Goal: Transaction & Acquisition: Purchase product/service

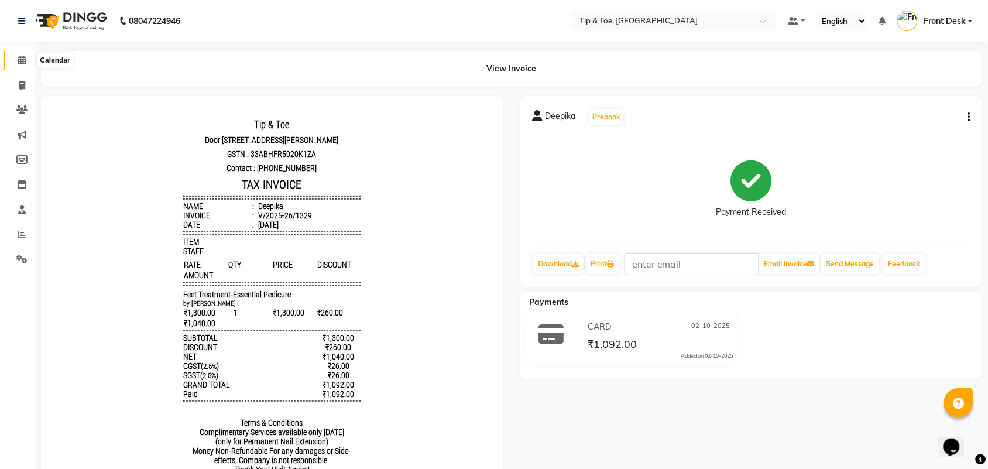
click at [18, 59] on icon at bounding box center [22, 60] width 8 height 9
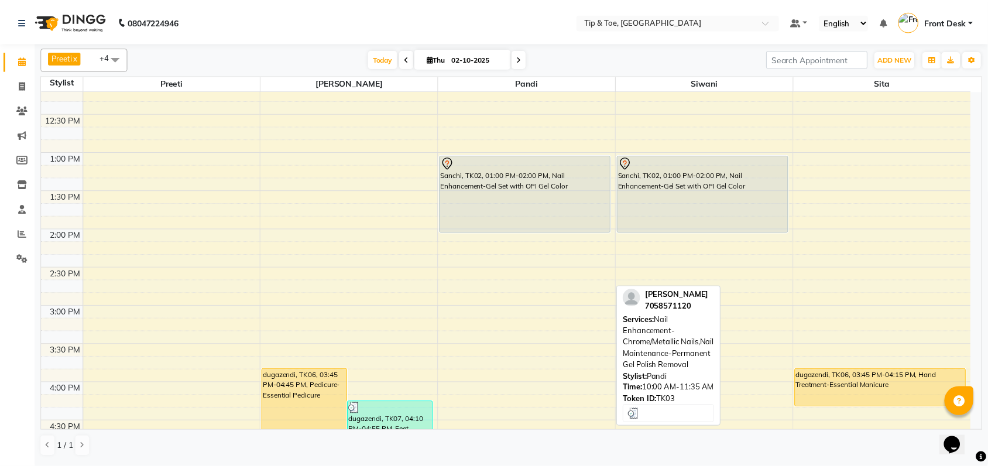
scroll to position [366, 0]
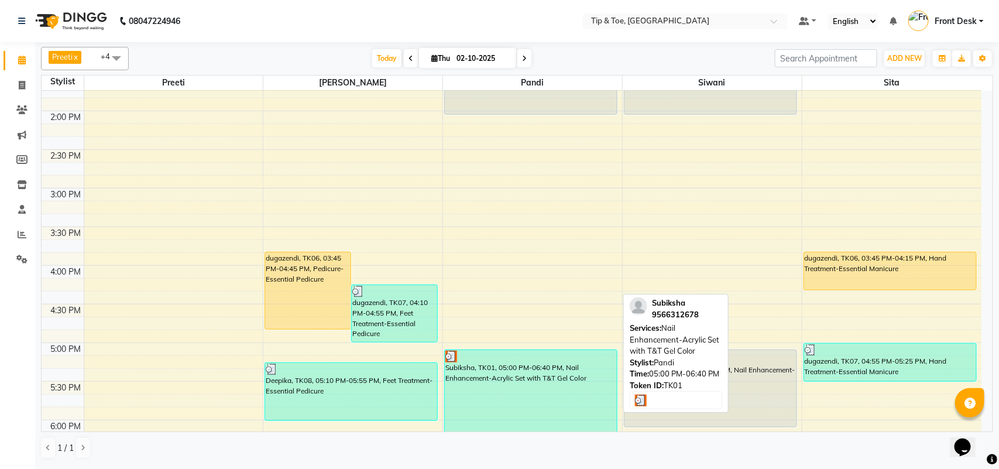
click at [483, 373] on div "Subiksha, TK01, 05:00 PM-06:40 PM, Nail Enhancement-Acrylic Set with T&T Gel Co…" at bounding box center [531, 414] width 172 height 129
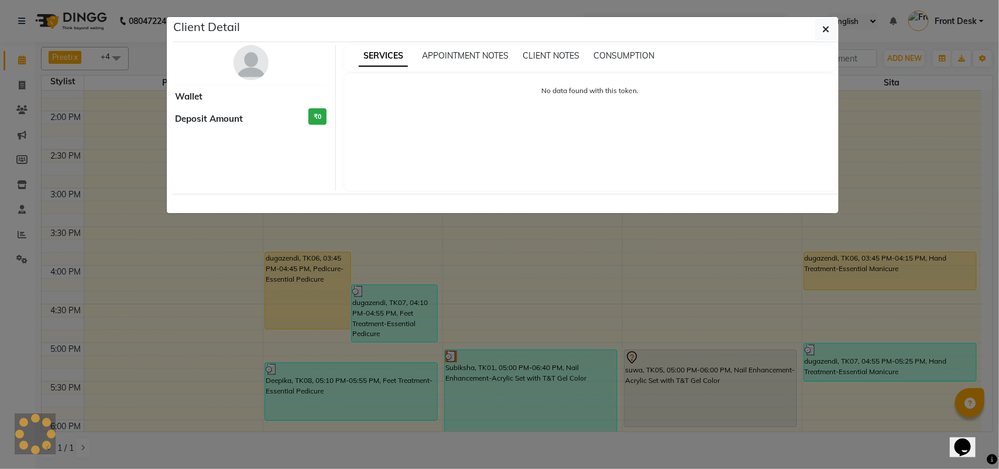
select select "3"
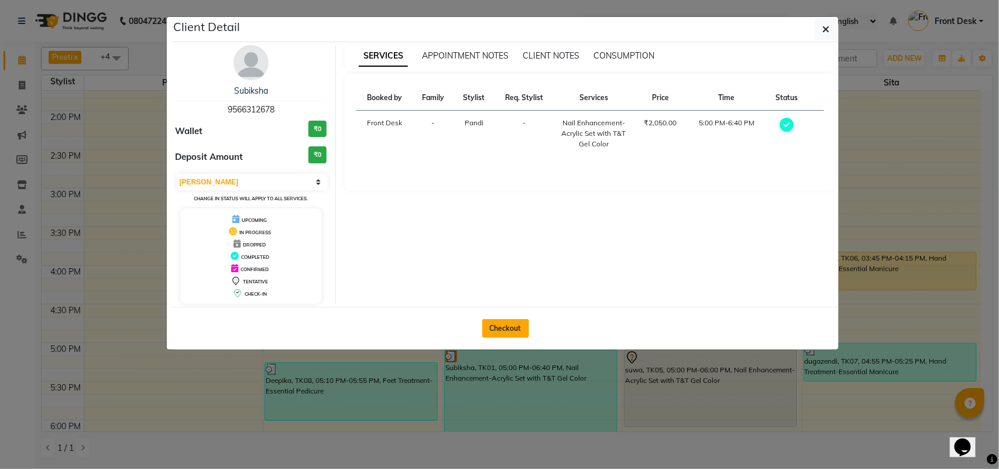
click at [498, 328] on button "Checkout" at bounding box center [505, 328] width 47 height 19
select select "5770"
select select "service"
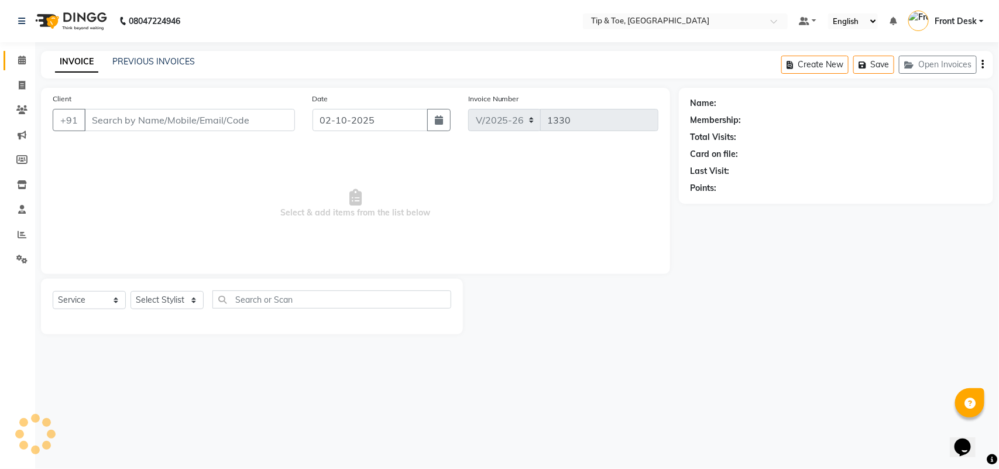
type input "9566312678"
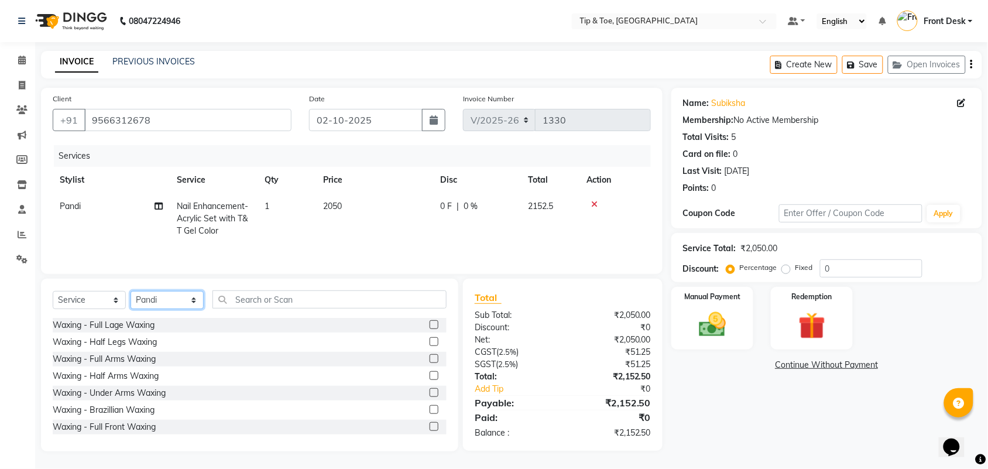
click at [191, 302] on select "Select Stylist afroz Afroz DAISY Front Desk Joys Kamesh.D Karthik Murali Pandi …" at bounding box center [167, 300] width 73 height 18
select select "49685"
click at [131, 293] on select "Select Stylist afroz Afroz DAISY Front Desk Joys Kamesh.D Karthik Murali Pandi …" at bounding box center [167, 300] width 73 height 18
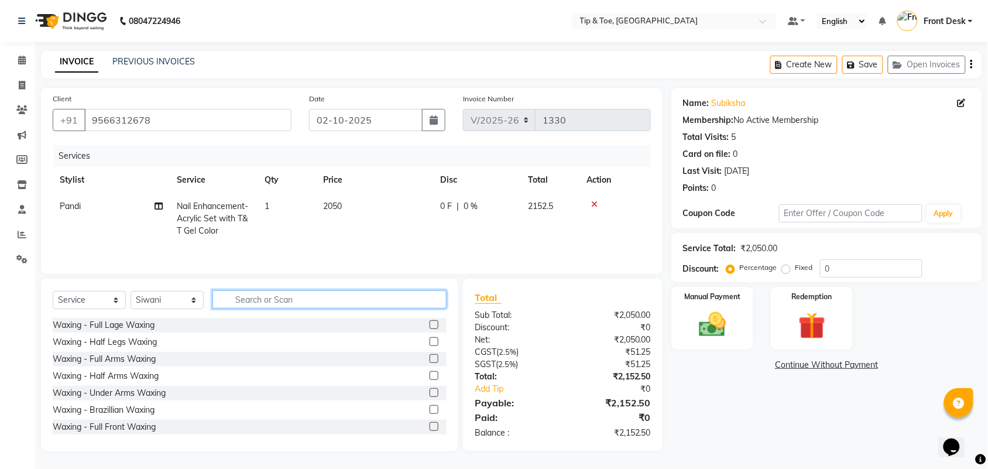
click at [282, 302] on input "text" at bounding box center [329, 299] width 234 height 18
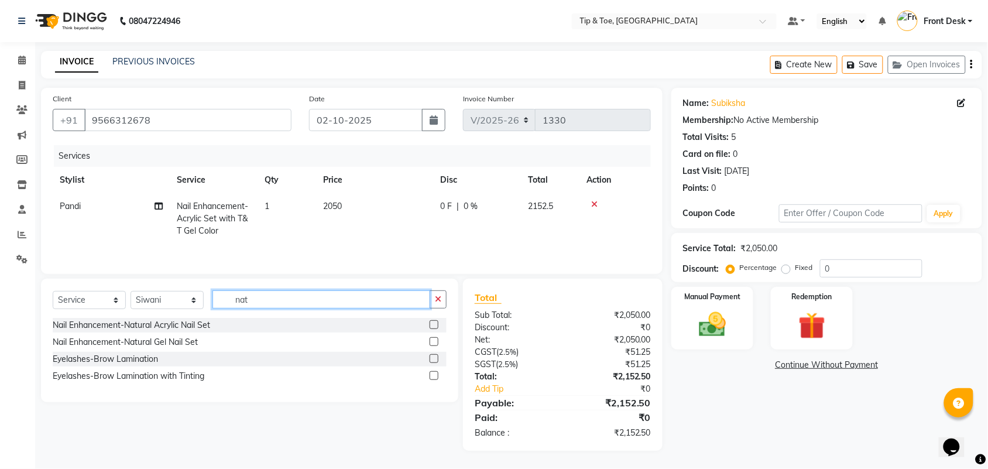
type input "nat"
click at [438, 344] on label at bounding box center [434, 341] width 9 height 9
click at [437, 344] on input "checkbox" at bounding box center [434, 342] width 8 height 8
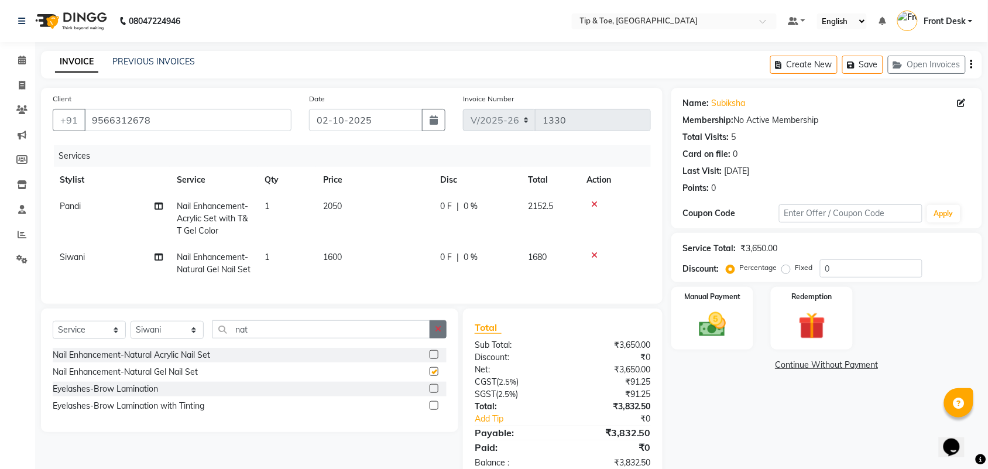
checkbox input "false"
click at [593, 200] on icon at bounding box center [594, 204] width 6 height 8
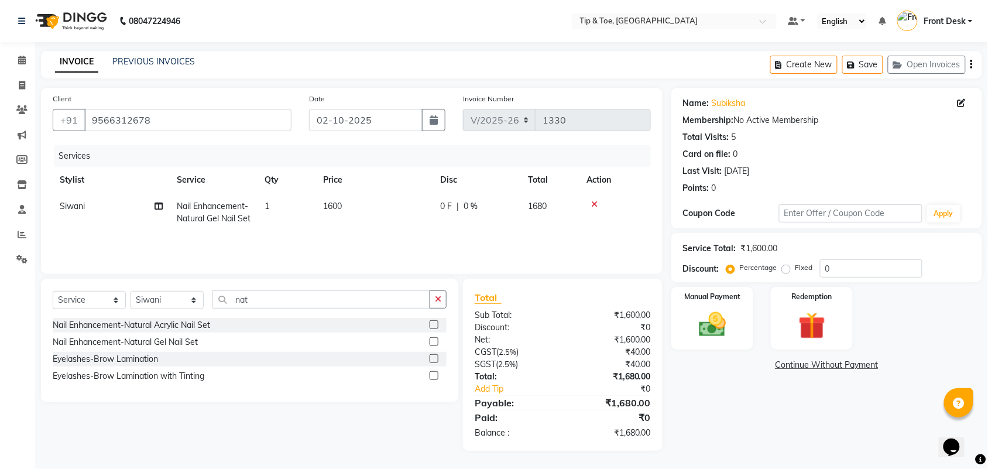
click at [349, 290] on div "Select Service Product Membership Package Voucher Prepaid Gift Card Select Styl…" at bounding box center [249, 340] width 417 height 123
click at [314, 299] on input "nat" at bounding box center [321, 299] width 218 height 18
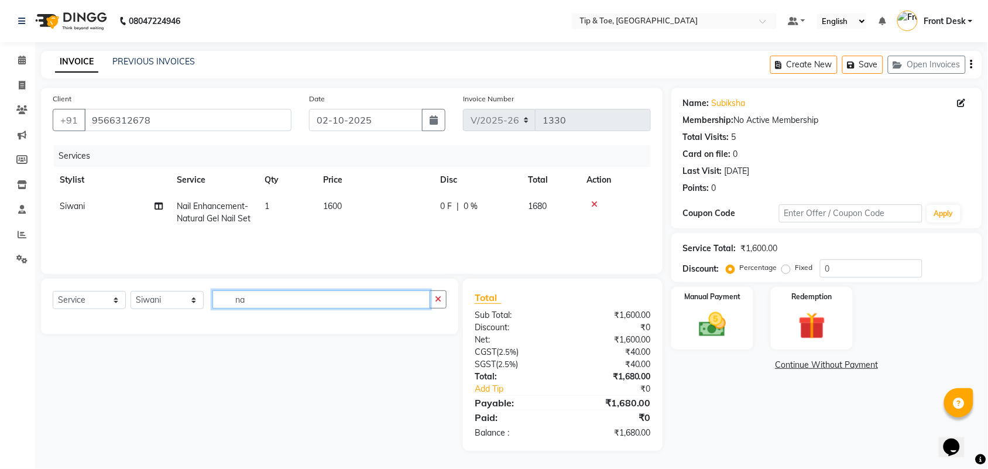
type input "n"
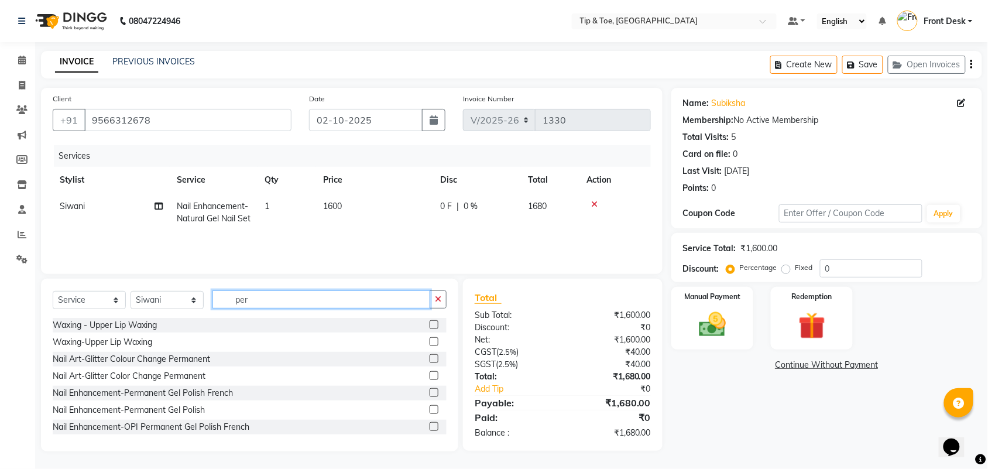
type input "per"
click at [430, 407] on label at bounding box center [434, 409] width 9 height 9
click at [430, 407] on input "checkbox" at bounding box center [434, 410] width 8 height 8
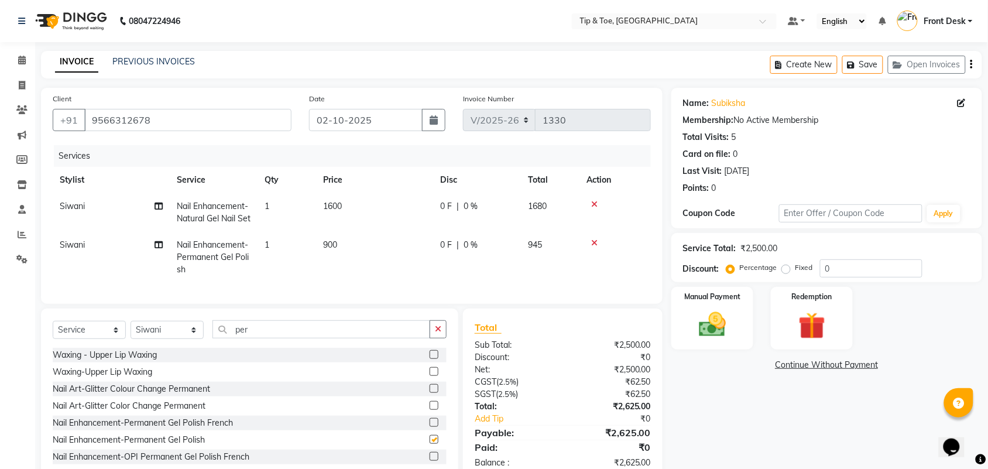
checkbox input "false"
click at [595, 247] on icon at bounding box center [594, 243] width 6 height 8
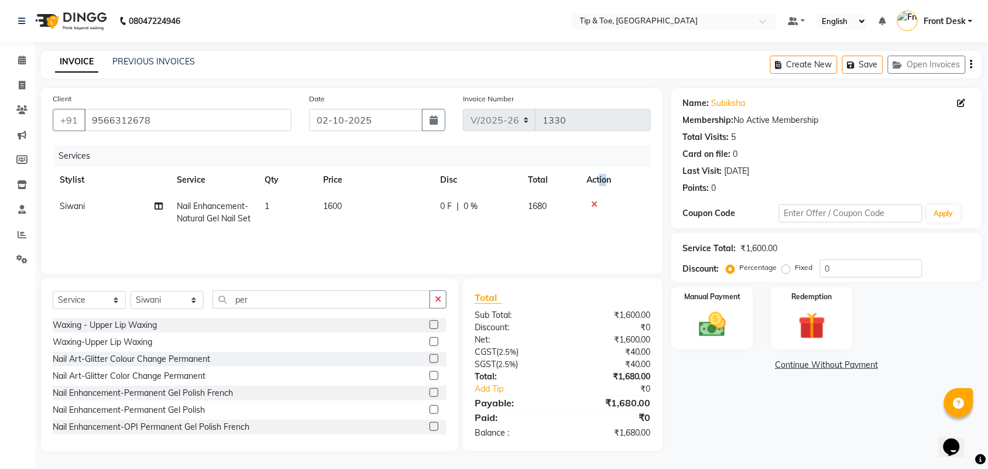
drag, startPoint x: 605, startPoint y: 181, endPoint x: 566, endPoint y: 168, distance: 40.9
click at [595, 163] on div "Services Stylist Service Qty Price Disc Total Action Siwani Nail Enhancement-Na…" at bounding box center [352, 203] width 598 height 117
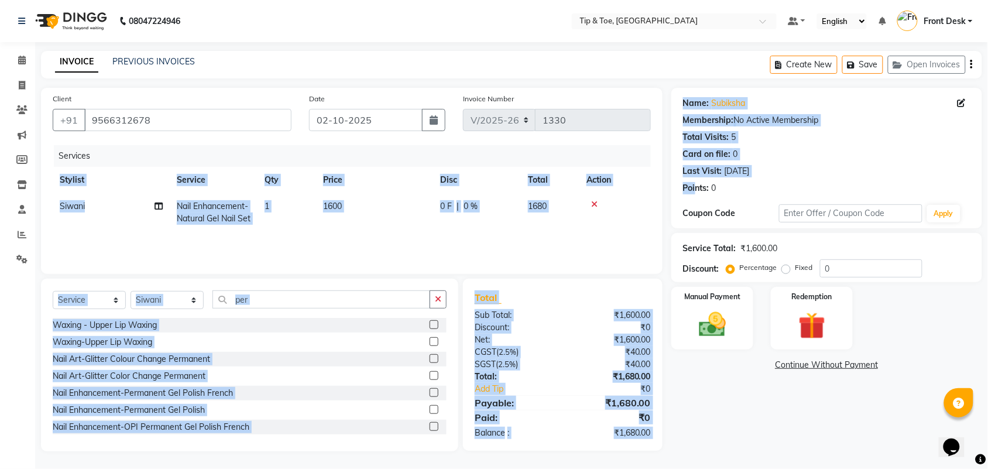
drag, startPoint x: 694, startPoint y: 183, endPoint x: 537, endPoint y: 206, distance: 158.6
click at [584, 191] on div "Client +91 9566312678 Date 02-10-2025 Invoice Number V/2025 V/2025-26 1330 Serv…" at bounding box center [511, 269] width 959 height 363
click at [598, 203] on div at bounding box center [614, 204] width 57 height 8
click at [596, 203] on div at bounding box center [614, 204] width 57 height 8
click at [592, 205] on icon at bounding box center [594, 204] width 6 height 8
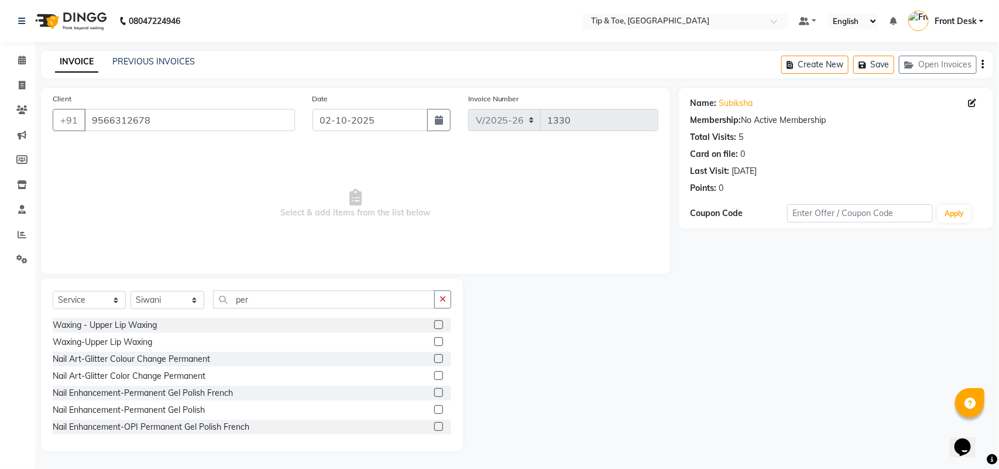
click at [251, 287] on div "Select Service Product Membership Package Voucher Prepaid Gift Card Select Styl…" at bounding box center [252, 365] width 422 height 173
click at [258, 303] on input "per" at bounding box center [324, 299] width 222 height 18
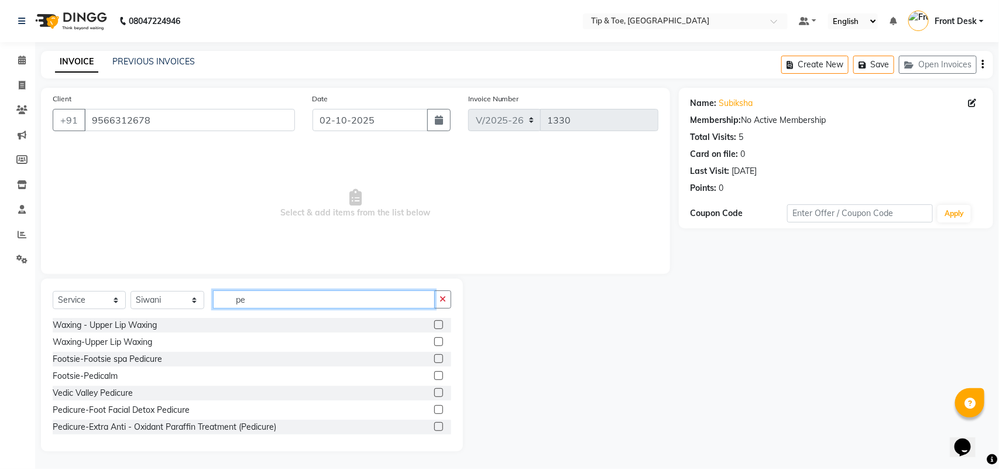
type input "p"
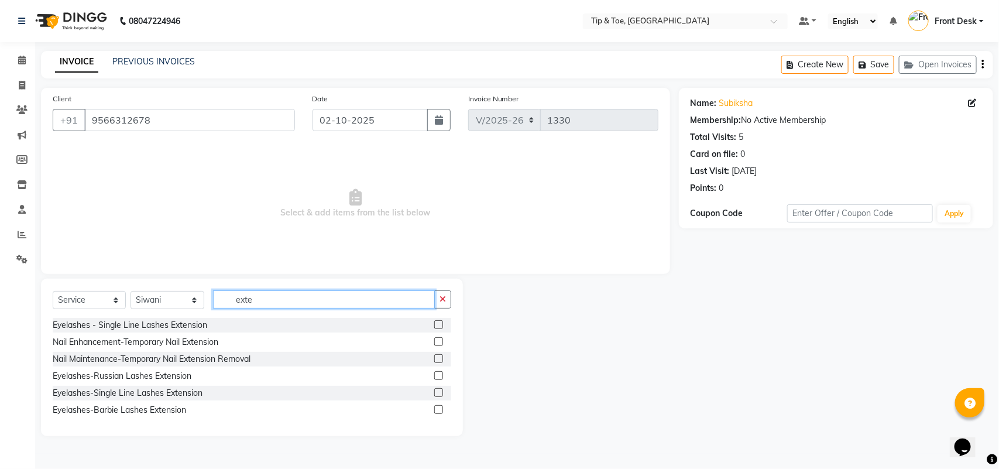
click at [341, 301] on input "exte" at bounding box center [324, 299] width 222 height 18
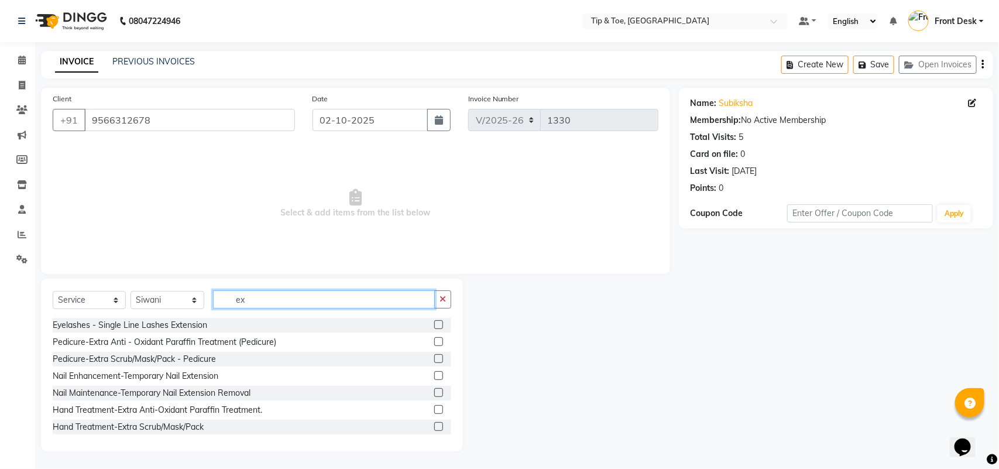
type input "e"
type input "gel"
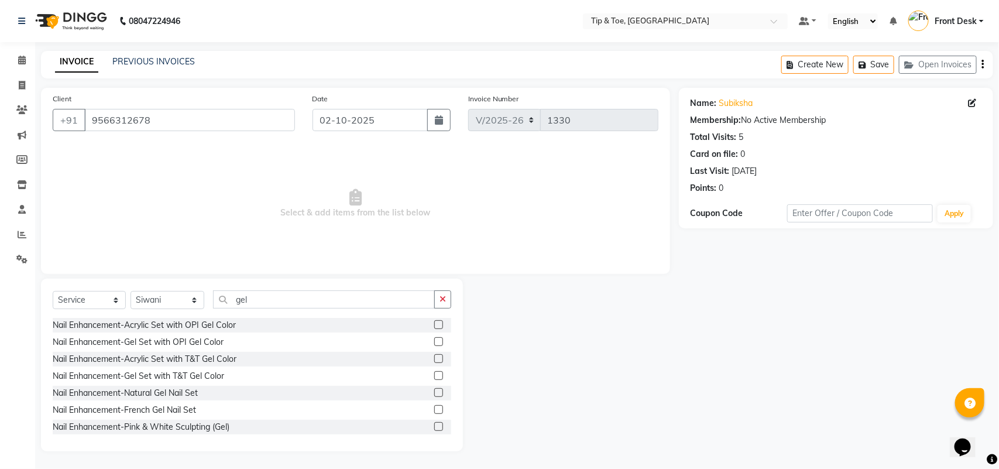
click at [291, 343] on div "Nail Enhancement-Gel Set with OPI Gel Color" at bounding box center [252, 342] width 399 height 15
click at [434, 375] on label at bounding box center [438, 375] width 9 height 9
click at [434, 375] on input "checkbox" at bounding box center [438, 376] width 8 height 8
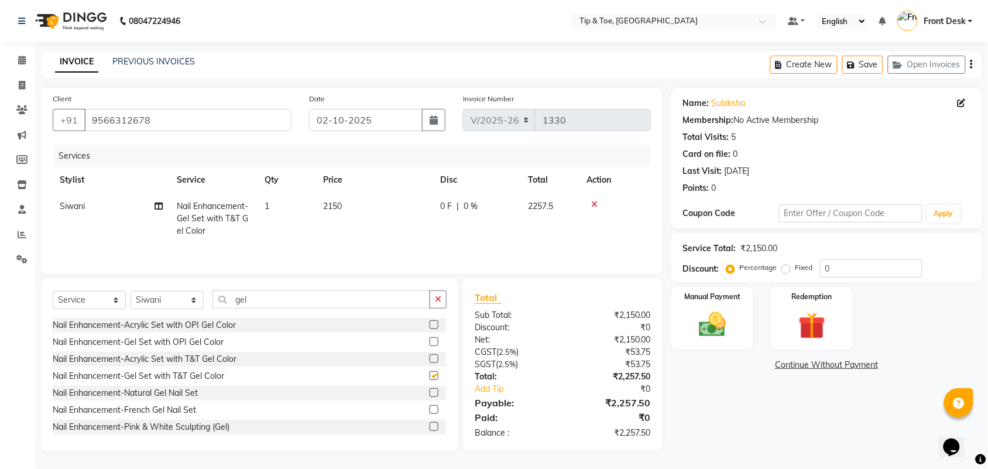
checkbox input "false"
click at [360, 199] on td "2150" at bounding box center [374, 218] width 117 height 51
select select "49685"
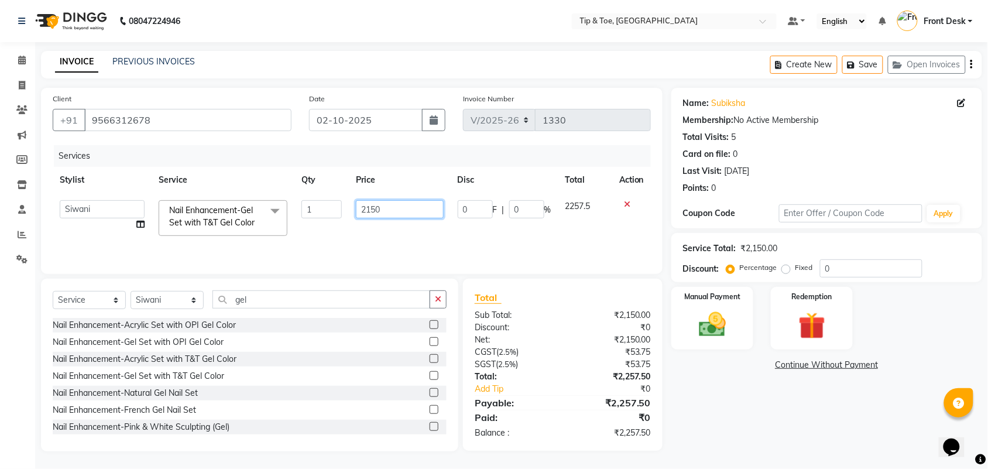
click at [383, 215] on input "2150" at bounding box center [399, 209] width 87 height 18
type input "2700"
click at [396, 237] on td "2700" at bounding box center [399, 218] width 101 height 50
select select "49685"
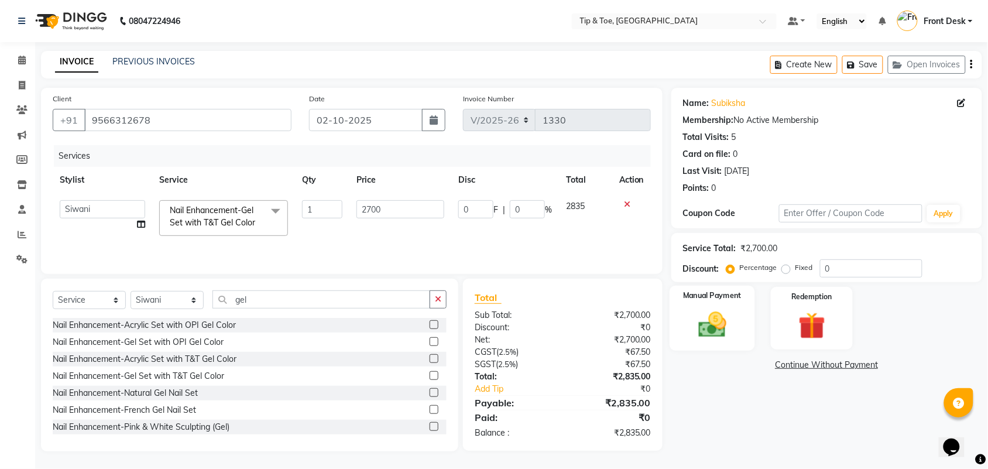
click at [718, 330] on img at bounding box center [712, 324] width 46 height 32
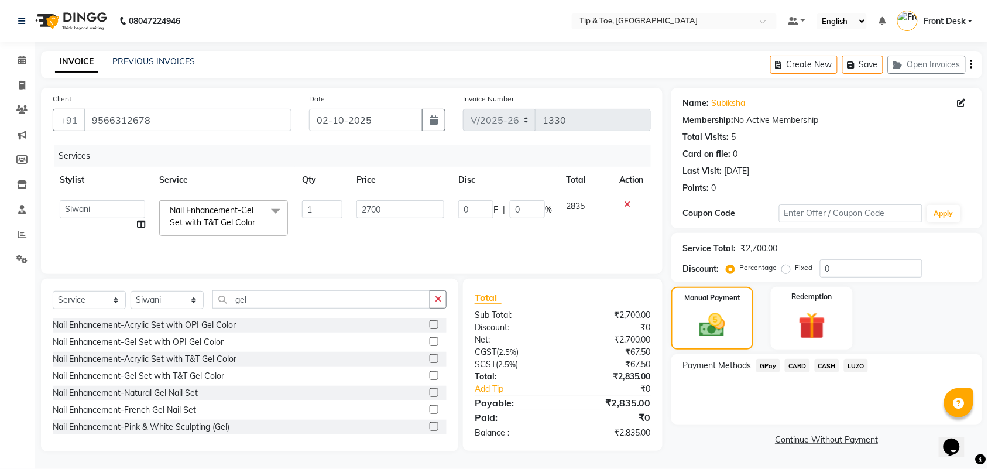
drag, startPoint x: 773, startPoint y: 362, endPoint x: 766, endPoint y: 360, distance: 7.2
click at [768, 361] on span "GPay" at bounding box center [768, 365] width 24 height 13
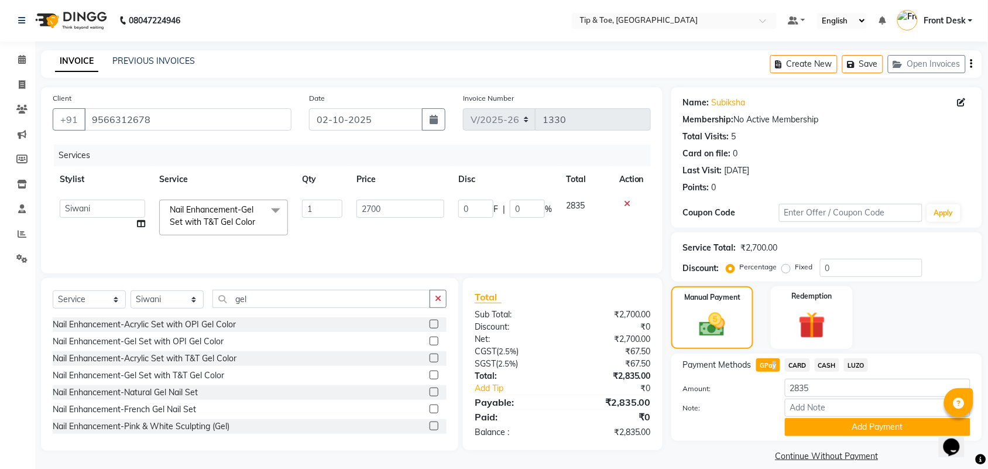
scroll to position [13, 0]
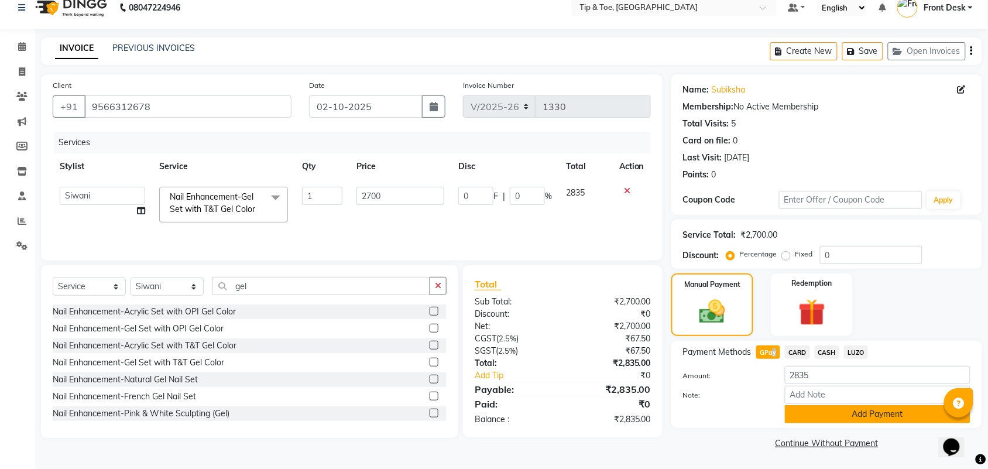
click at [808, 414] on button "Add Payment" at bounding box center [878, 414] width 186 height 18
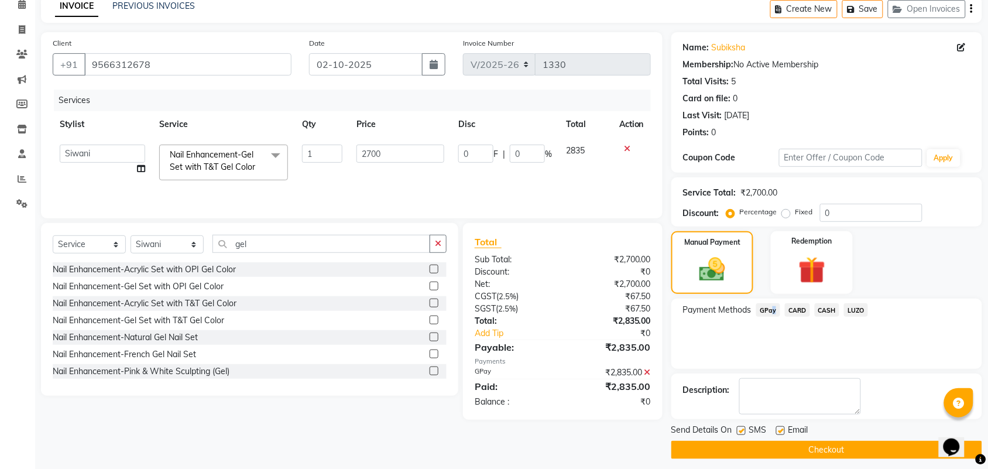
scroll to position [63, 0]
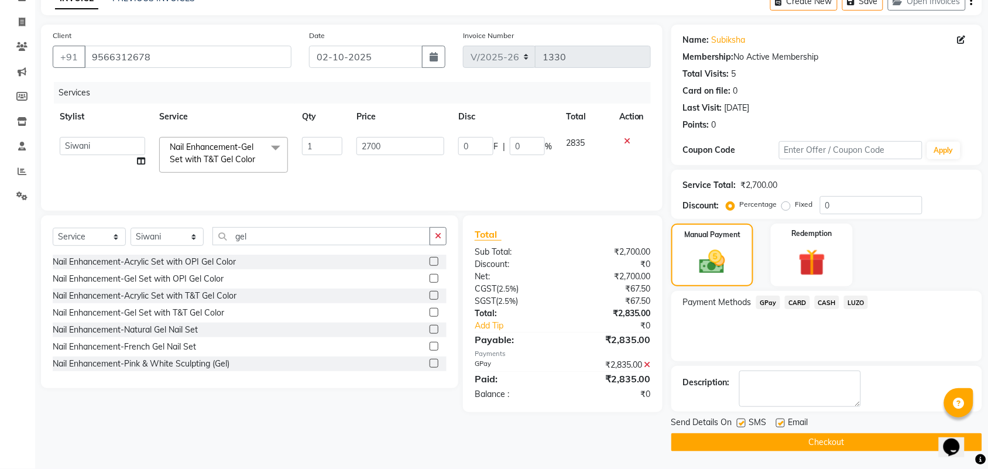
click at [780, 420] on label at bounding box center [780, 422] width 9 height 9
click at [780, 420] on input "checkbox" at bounding box center [780, 424] width 8 height 8
checkbox input "false"
click at [776, 440] on button "Checkout" at bounding box center [826, 442] width 311 height 18
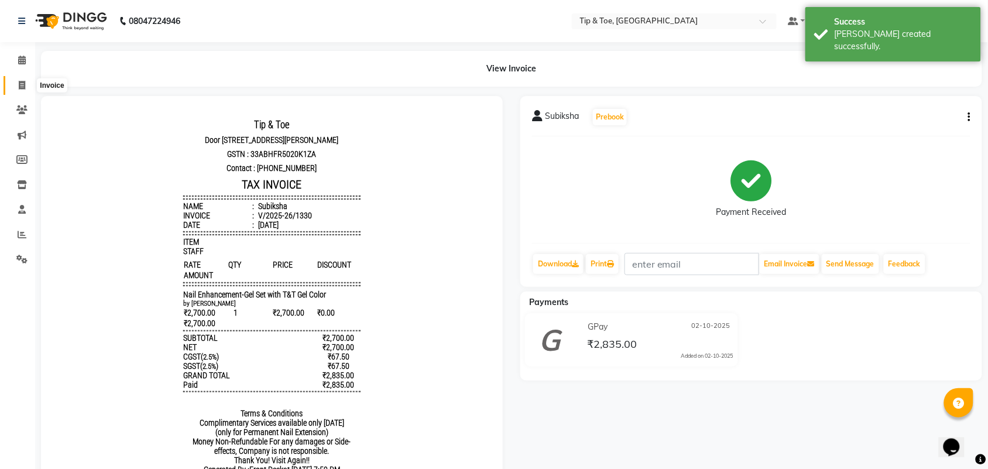
click at [19, 85] on icon at bounding box center [22, 85] width 6 height 9
select select "service"
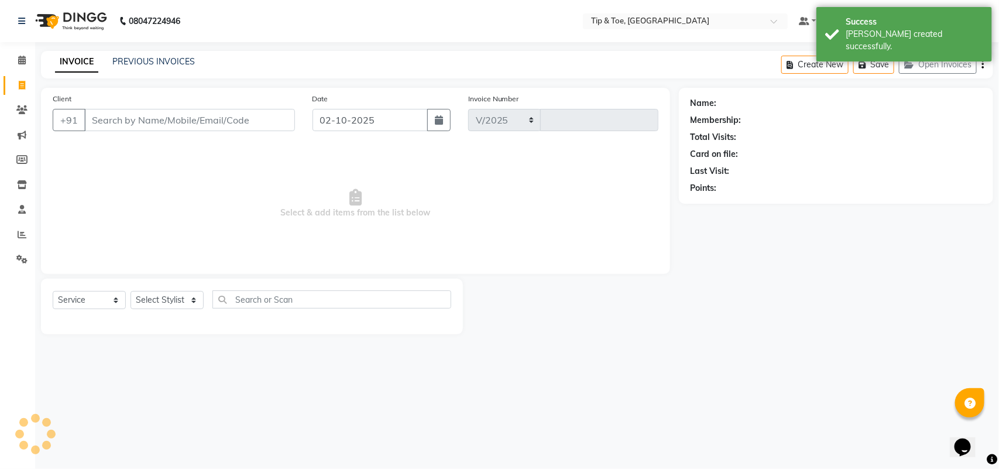
select select "5770"
type input "1331"
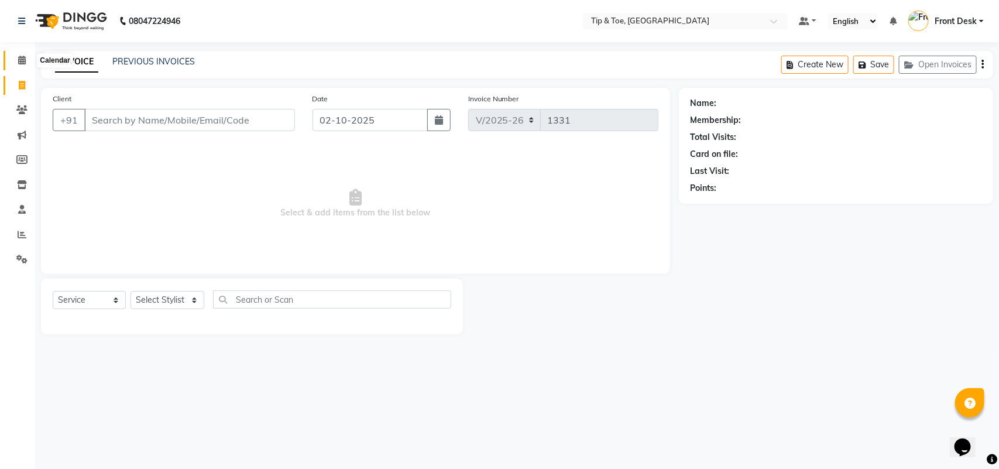
click at [21, 60] on icon at bounding box center [22, 60] width 8 height 9
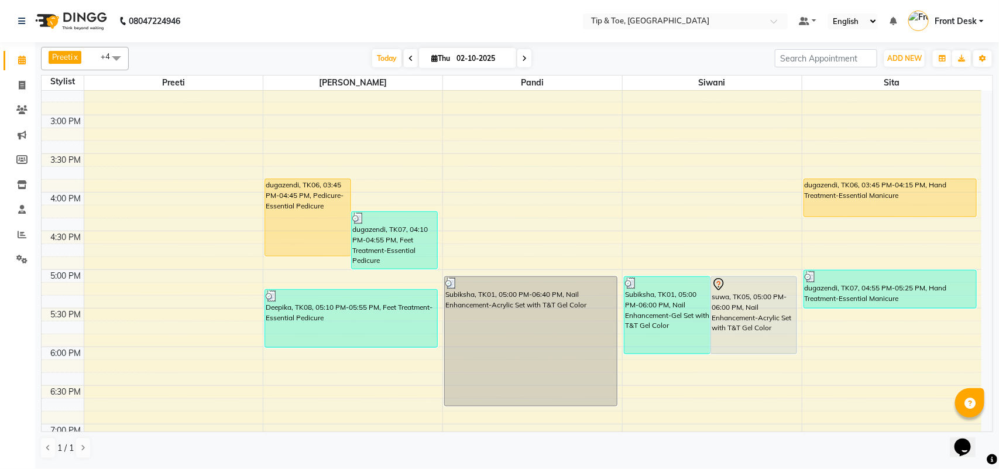
scroll to position [658, 0]
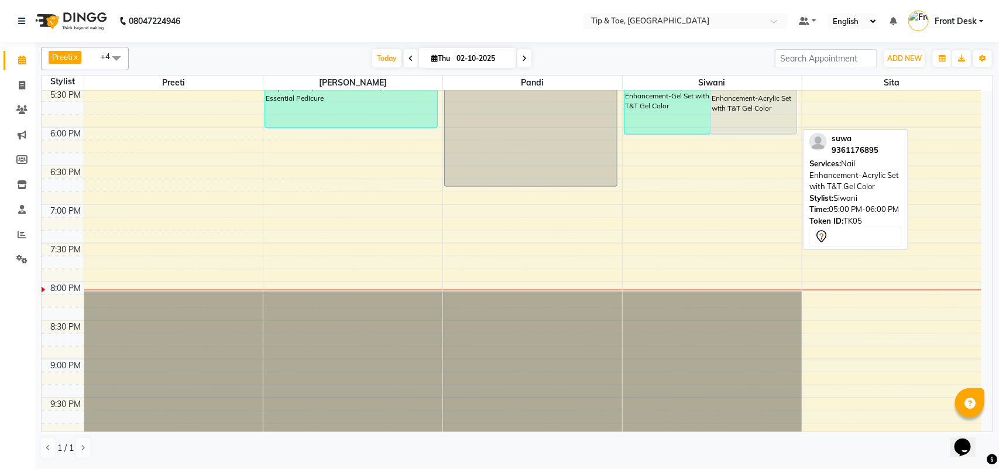
click at [742, 118] on div "suwa, TK05, 05:00 PM-06:00 PM, Nail Enhancement-Acrylic Set with T&T Gel Color" at bounding box center [753, 95] width 85 height 77
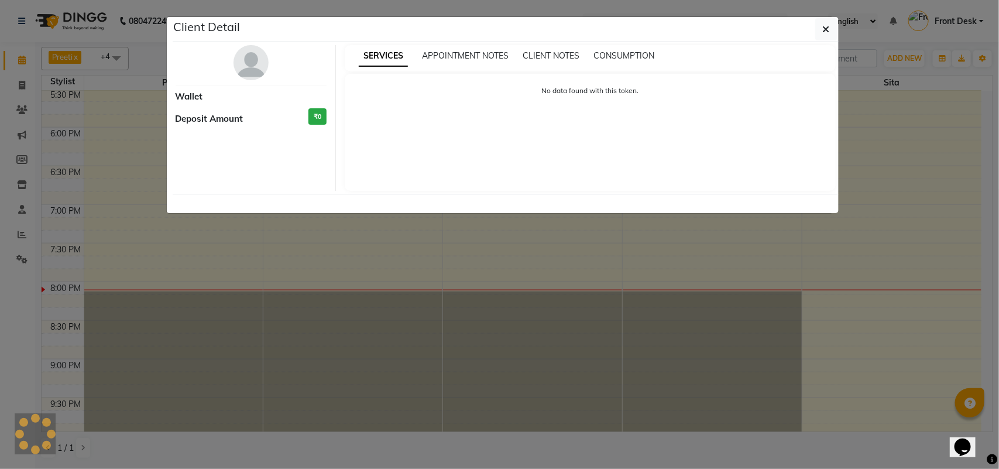
select select "7"
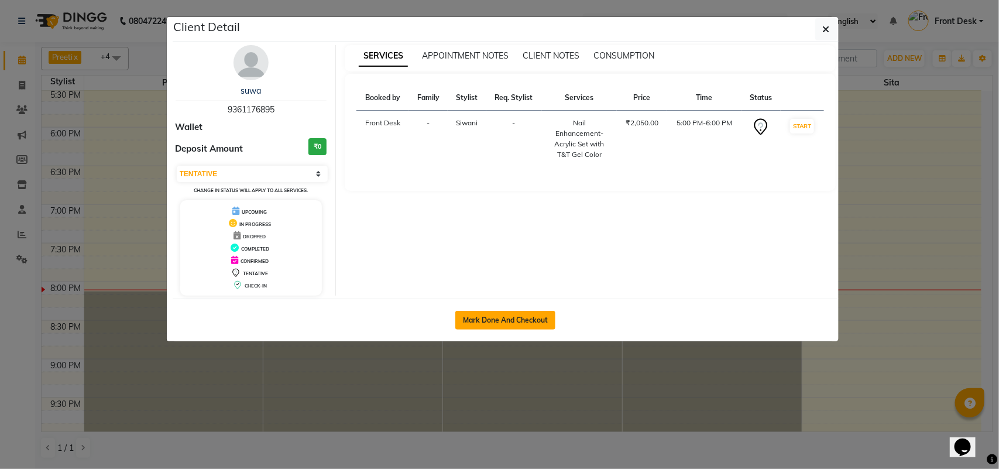
click at [472, 317] on button "Mark Done And Checkout" at bounding box center [505, 320] width 100 height 19
select select "5770"
select select "service"
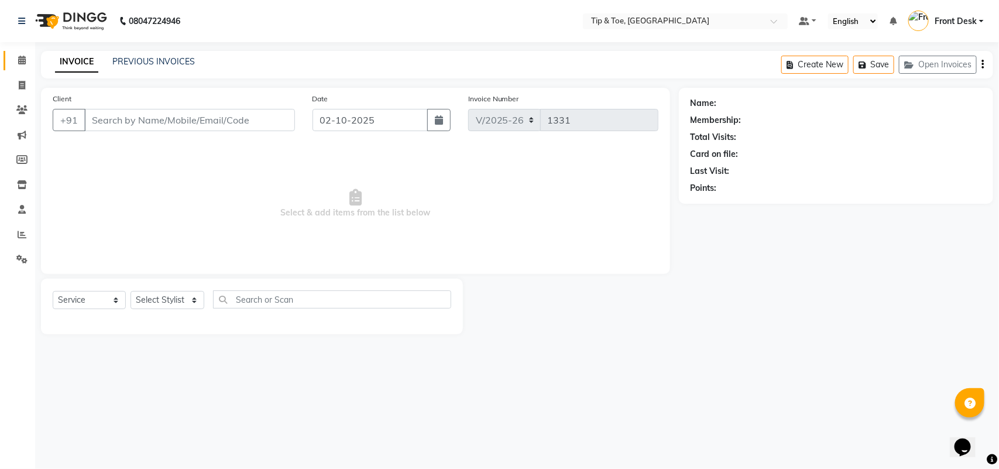
type input "9361176895"
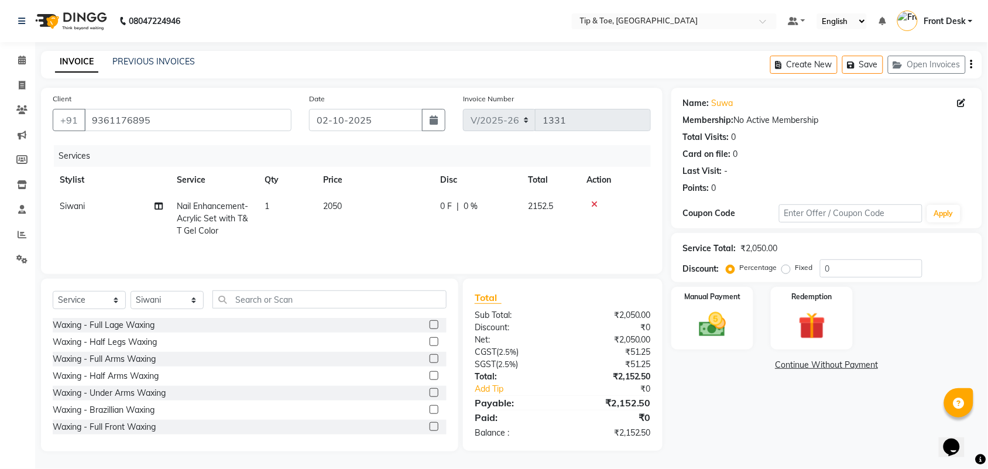
click at [603, 196] on td at bounding box center [614, 218] width 71 height 51
click at [290, 296] on input "text" at bounding box center [329, 299] width 234 height 18
click at [595, 203] on icon at bounding box center [594, 204] width 6 height 8
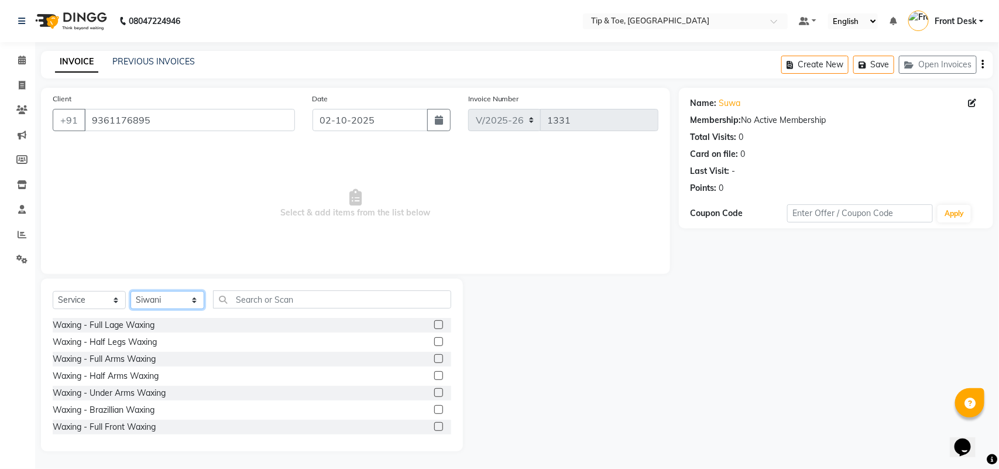
click at [194, 300] on select "Select Stylist afroz Afroz DAISY Front Desk Joys Kamesh.D Karthik Murali Pandi …" at bounding box center [168, 300] width 74 height 18
select select "39912"
click at [131, 291] on select "Select Stylist afroz Afroz DAISY Front Desk Joys Kamesh.D Karthik Murali Pandi …" at bounding box center [168, 300] width 74 height 18
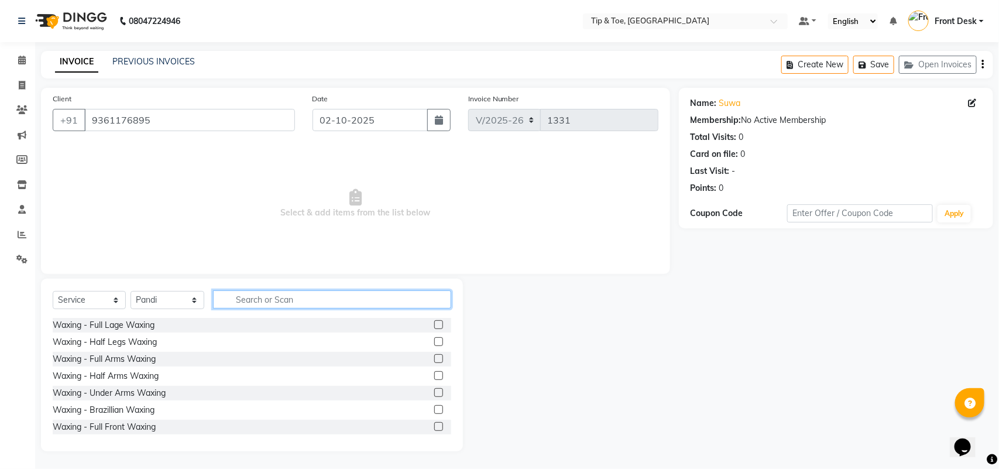
click at [278, 297] on input "text" at bounding box center [332, 299] width 239 height 18
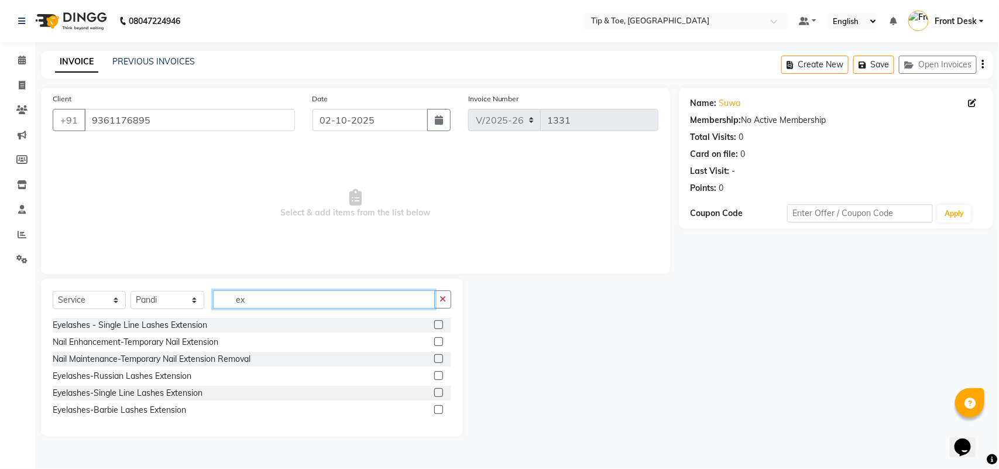
type input "e"
type input "n"
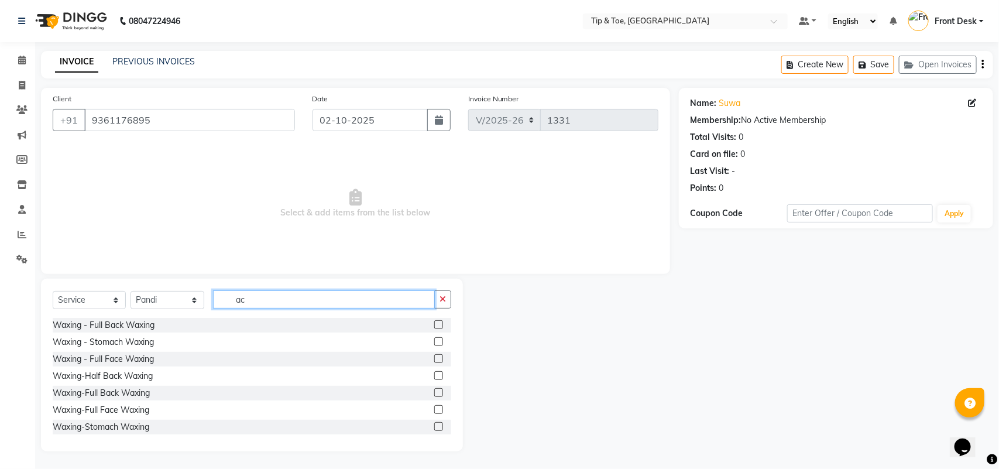
type input "a"
click at [332, 303] on input "a" at bounding box center [324, 299] width 222 height 18
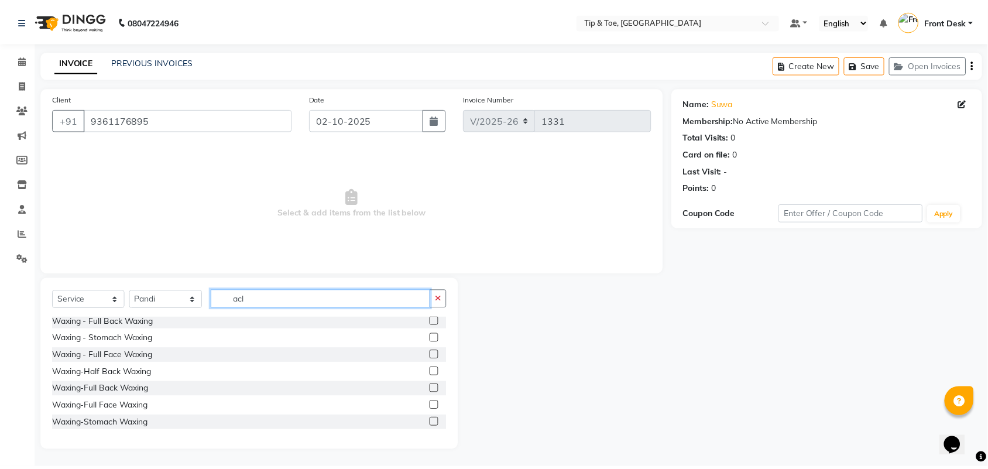
scroll to position [0, 0]
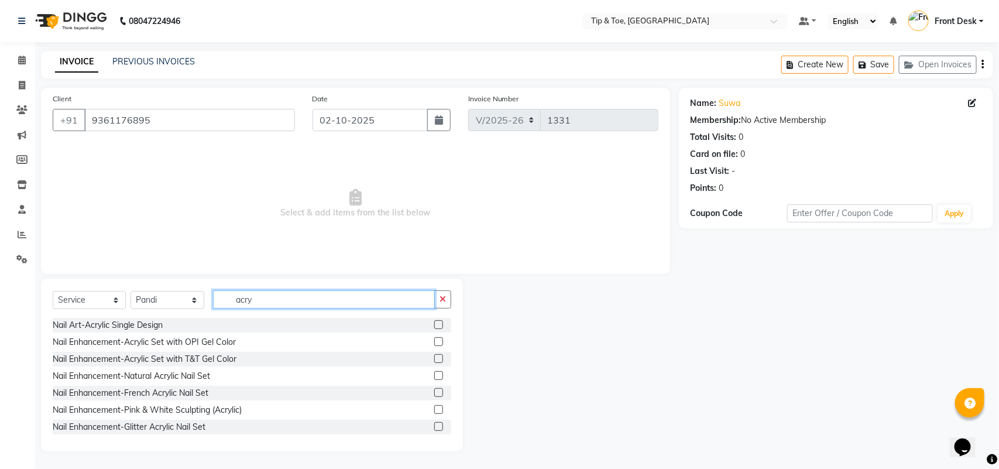
type input "acry"
click at [434, 356] on label at bounding box center [438, 358] width 9 height 9
click at [434, 356] on input "checkbox" at bounding box center [438, 359] width 8 height 8
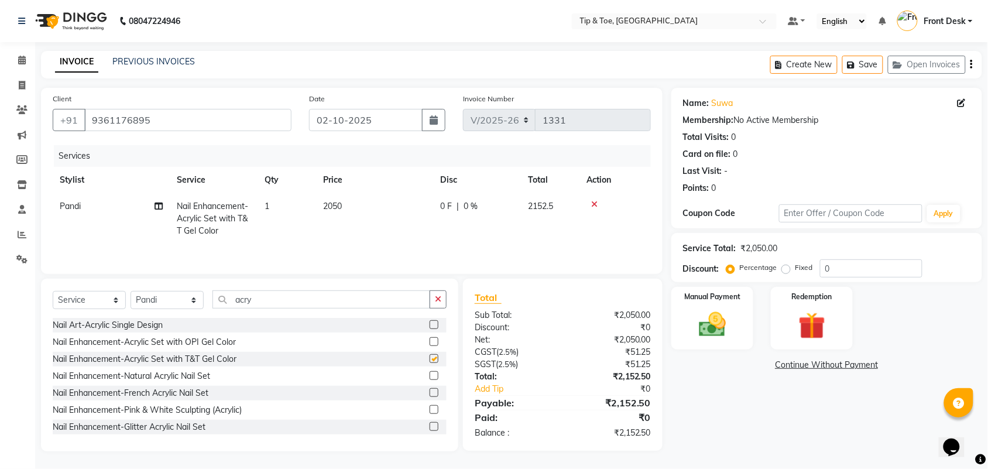
checkbox input "false"
click at [430, 394] on label at bounding box center [434, 392] width 9 height 9
click at [430, 394] on input "checkbox" at bounding box center [434, 393] width 8 height 8
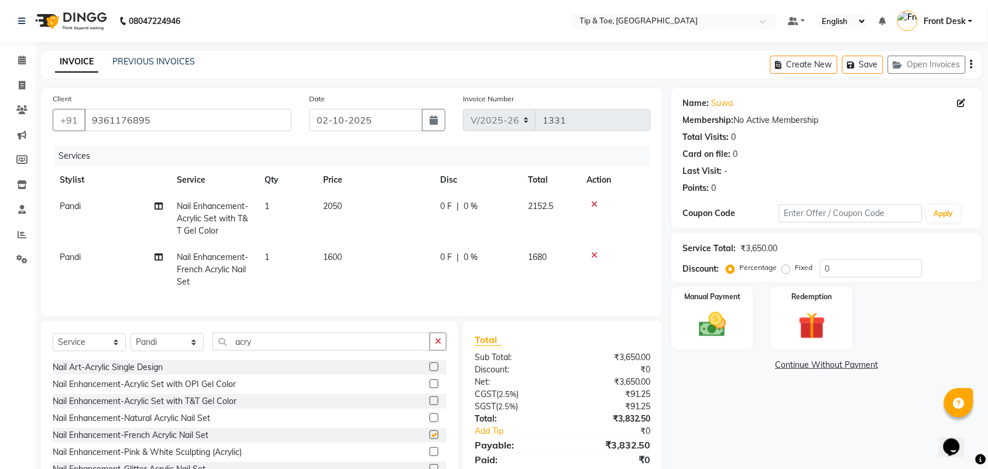
checkbox input "false"
click at [593, 204] on icon at bounding box center [594, 204] width 6 height 8
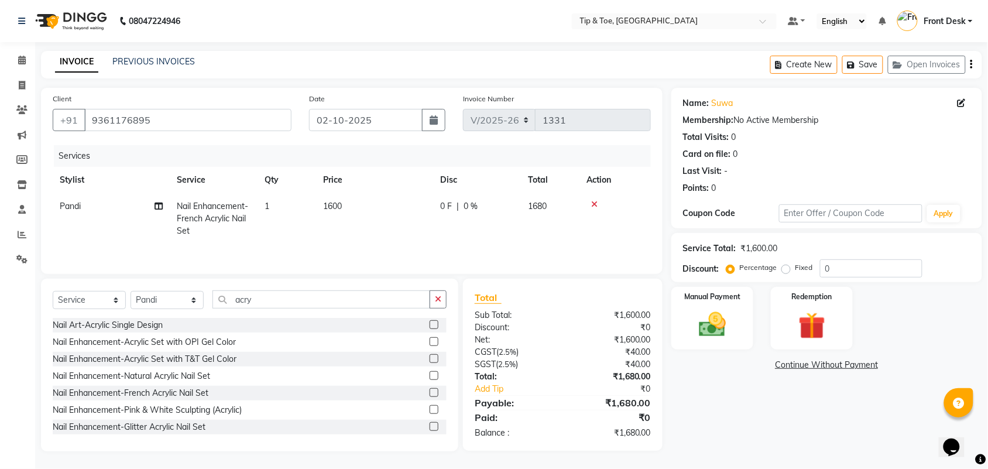
click at [365, 205] on td "1600" at bounding box center [374, 218] width 117 height 51
select select "39912"
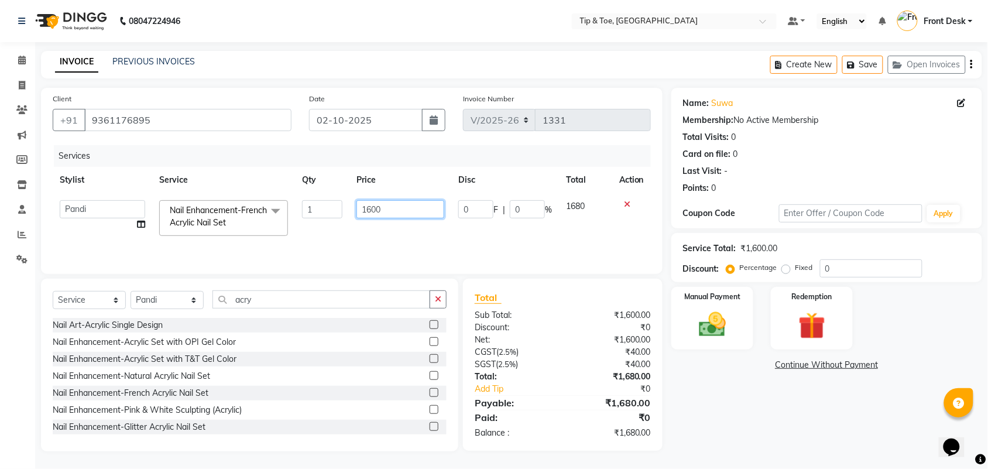
click at [393, 210] on input "1600" at bounding box center [400, 209] width 88 height 18
type input "1"
type input "2800"
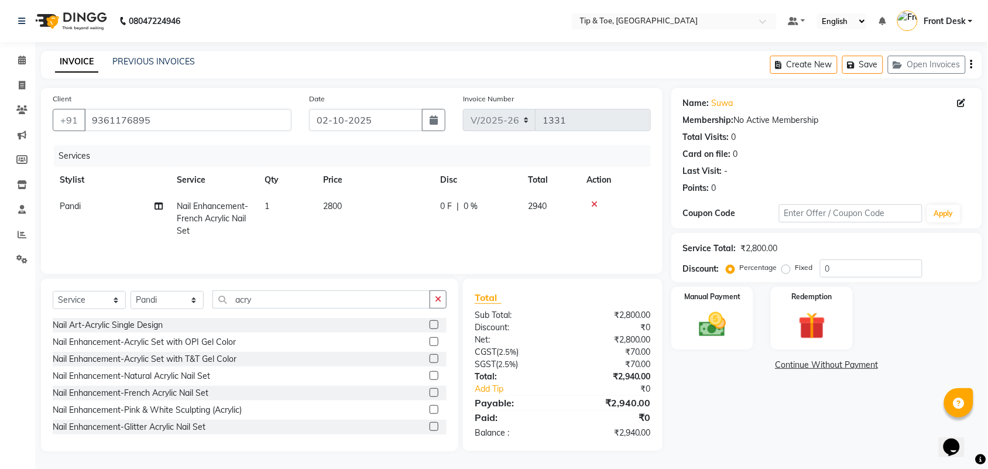
click at [389, 240] on td "2800" at bounding box center [374, 218] width 117 height 51
select select "39912"
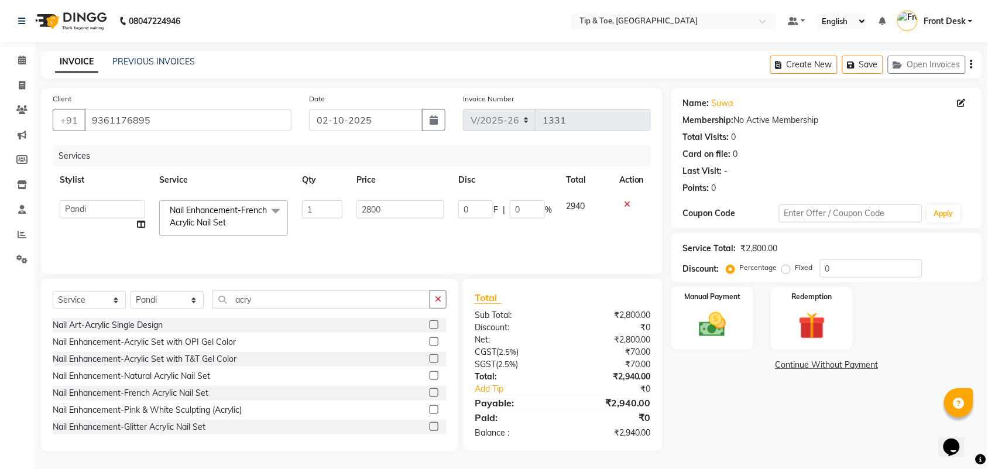
scroll to position [188, 0]
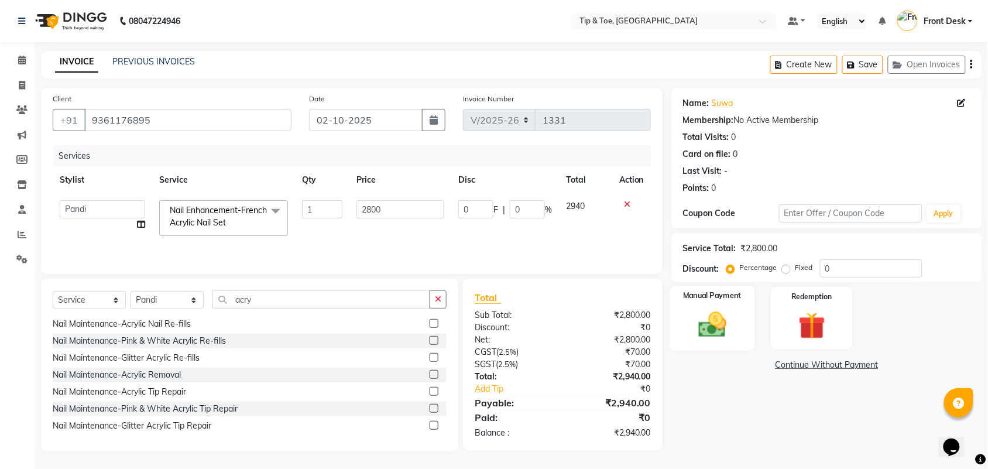
click at [705, 334] on img at bounding box center [712, 324] width 46 height 32
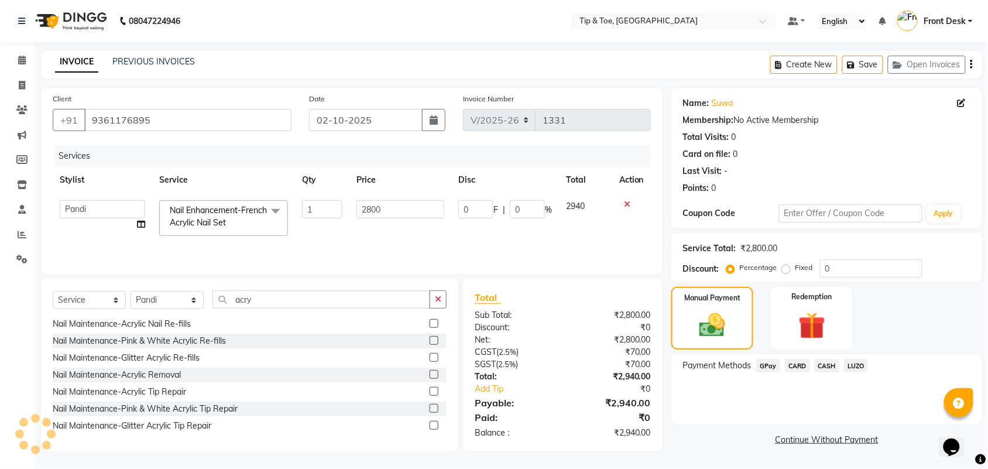
click at [768, 363] on span "GPay" at bounding box center [768, 365] width 24 height 13
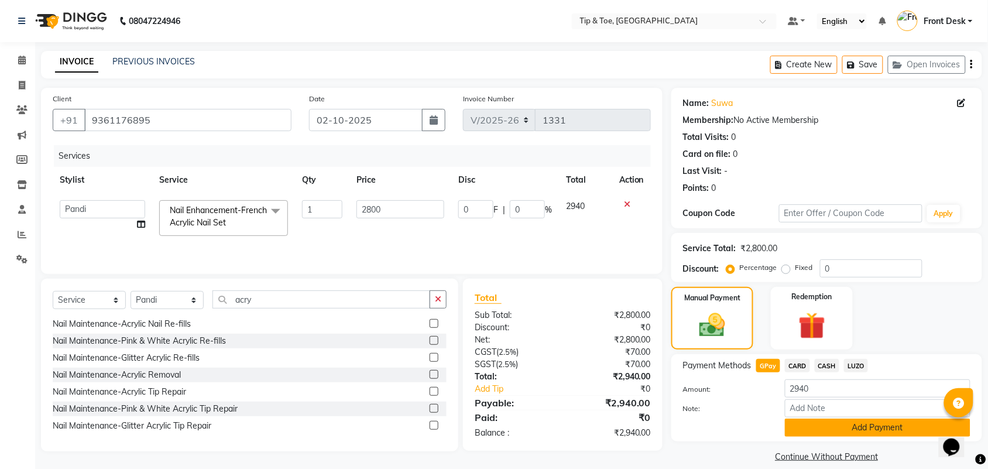
click at [831, 430] on button "Add Payment" at bounding box center [878, 427] width 186 height 18
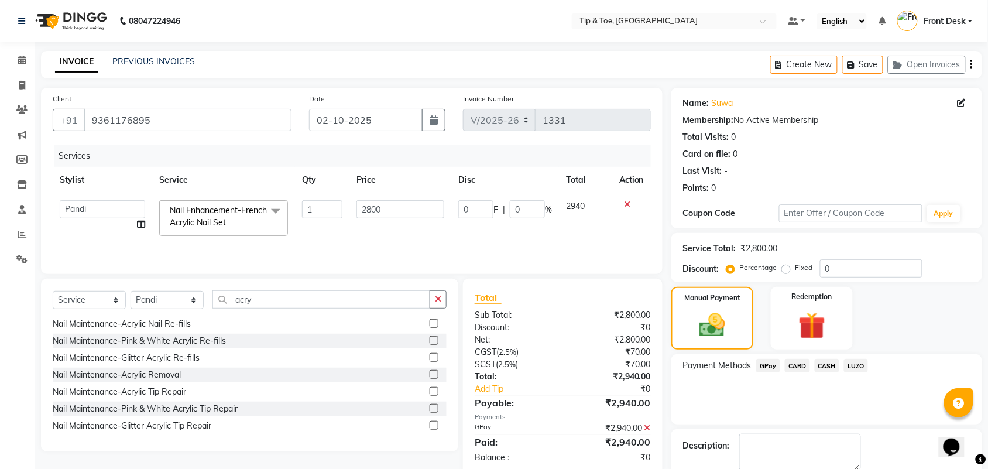
scroll to position [63, 0]
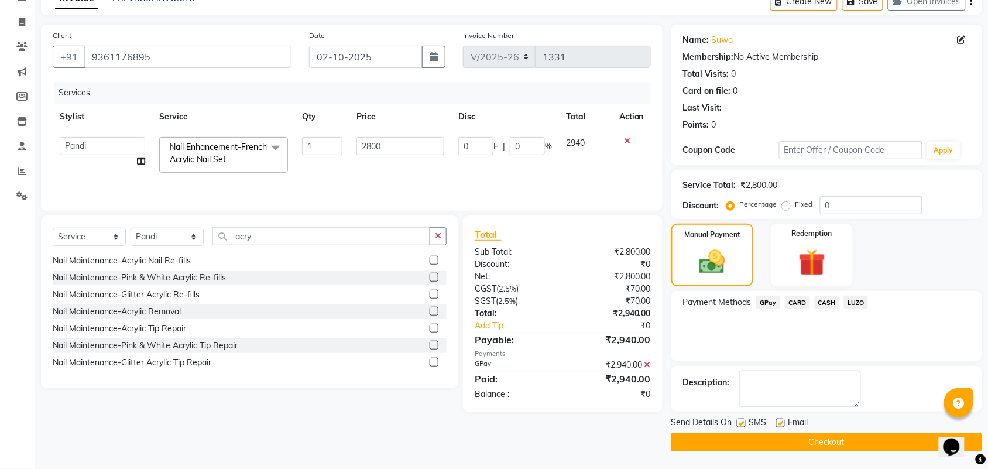
click at [777, 421] on label at bounding box center [780, 422] width 9 height 9
click at [777, 421] on input "checkbox" at bounding box center [780, 424] width 8 height 8
checkbox input "false"
click at [788, 440] on button "Checkout" at bounding box center [826, 442] width 311 height 18
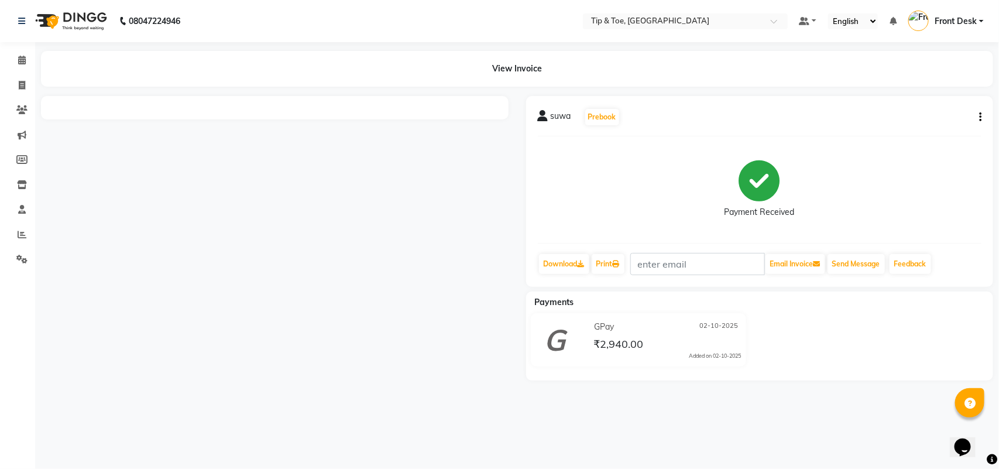
click at [789, 440] on div "08047224946 Select Location × Tip & Toe, Annanagar East Default Panel My Panel …" at bounding box center [499, 234] width 999 height 469
click at [19, 84] on icon at bounding box center [22, 85] width 6 height 9
select select "service"
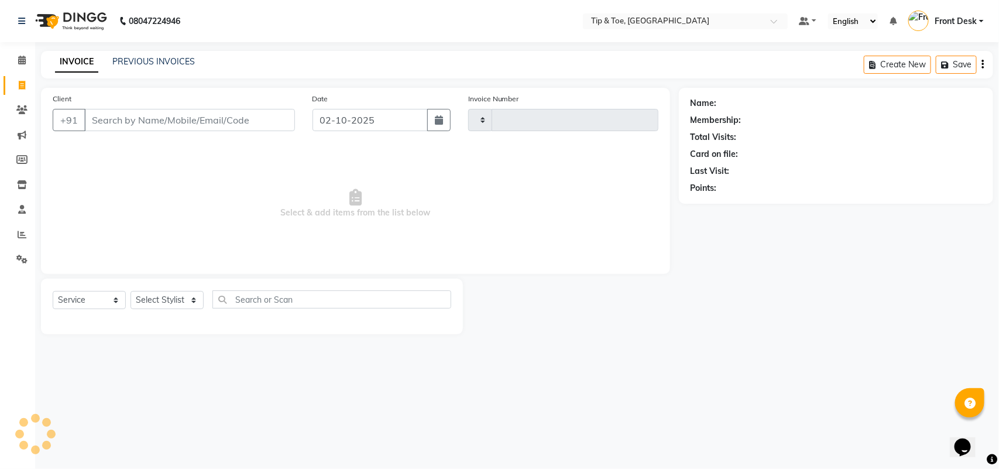
type input "1332"
select select "5770"
click at [155, 53] on div "INVOICE PREVIOUS INVOICES Create New Save Open Invoices" at bounding box center [517, 65] width 952 height 28
click at [157, 60] on link "PREVIOUS INVOICES" at bounding box center [153, 61] width 83 height 11
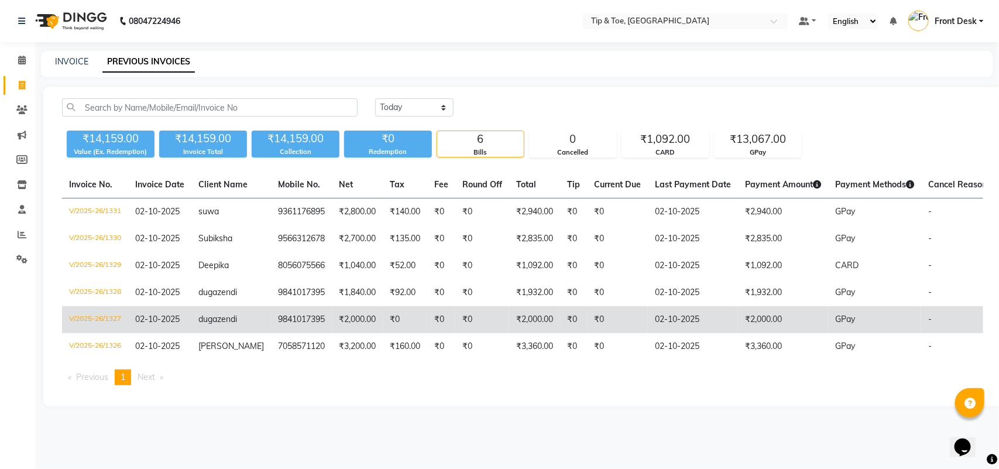
click at [227, 320] on span "dugazendi" at bounding box center [217, 319] width 39 height 11
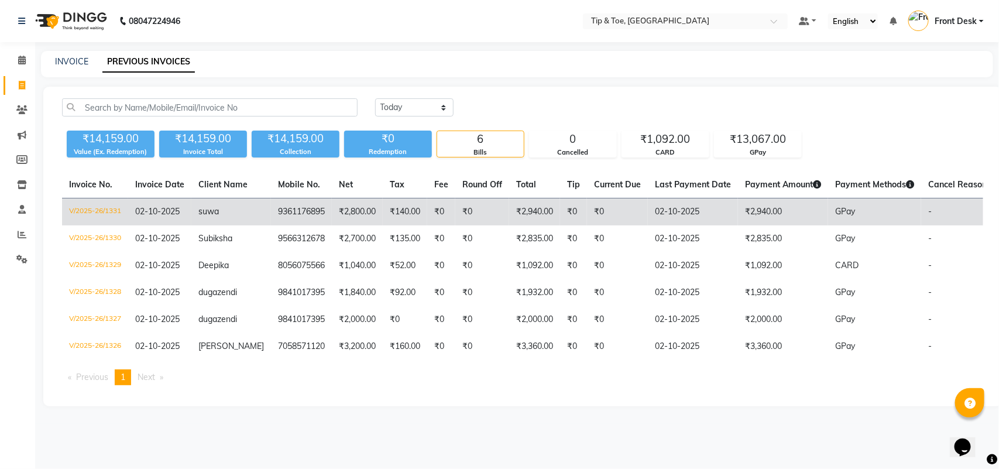
click at [161, 212] on span "02-10-2025" at bounding box center [157, 211] width 44 height 11
click at [290, 211] on td "9361176895" at bounding box center [301, 212] width 61 height 28
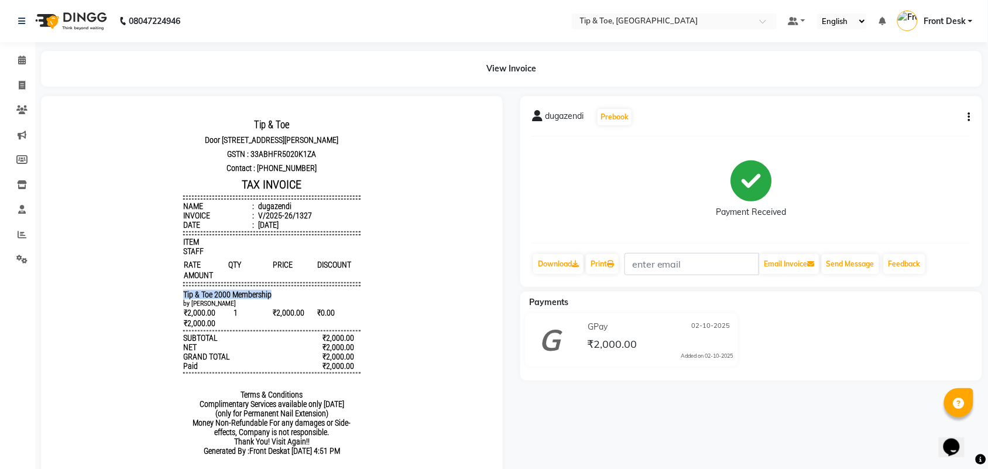
drag, startPoint x: 173, startPoint y: 308, endPoint x: 263, endPoint y: 310, distance: 90.2
click at [263, 310] on div "Tip & Toe Door no I 26, plot no 364 Chandrika arcade, 1st main road,Annanagar e…" at bounding box center [271, 289] width 186 height 355
copy span "Tip & Toe 2000 Membership"
drag, startPoint x: 243, startPoint y: 216, endPoint x: 298, endPoint y: 210, distance: 55.9
click at [298, 210] on header "Tip & Toe Door no I 26, plot no 364 Chandrika arcade, 1st main road,Annanagar e…" at bounding box center [271, 172] width 177 height 112
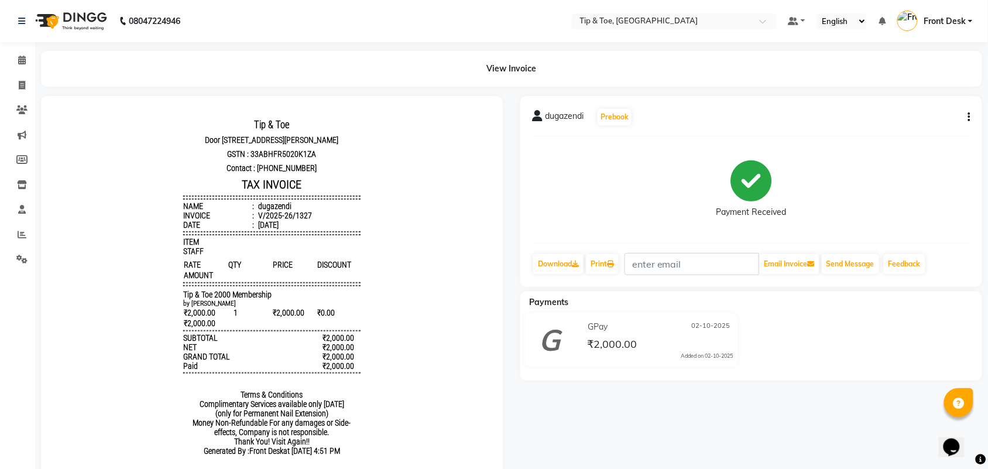
click at [337, 210] on li "Name : dugazendi" at bounding box center [271, 205] width 177 height 9
drag, startPoint x: 243, startPoint y: 212, endPoint x: 295, endPoint y: 208, distance: 51.6
click at [295, 208] on header "Tip & Toe Door no I 26, plot no 364 Chandrika arcade, 1st main road,Annanagar e…" at bounding box center [271, 172] width 177 height 112
click at [403, 325] on body "Tip & Toe Door no I 26, plot no 364 Chandrika arcade, 1st main road,Annanagar e…" at bounding box center [271, 289] width 429 height 355
click at [22, 85] on icon at bounding box center [22, 85] width 6 height 9
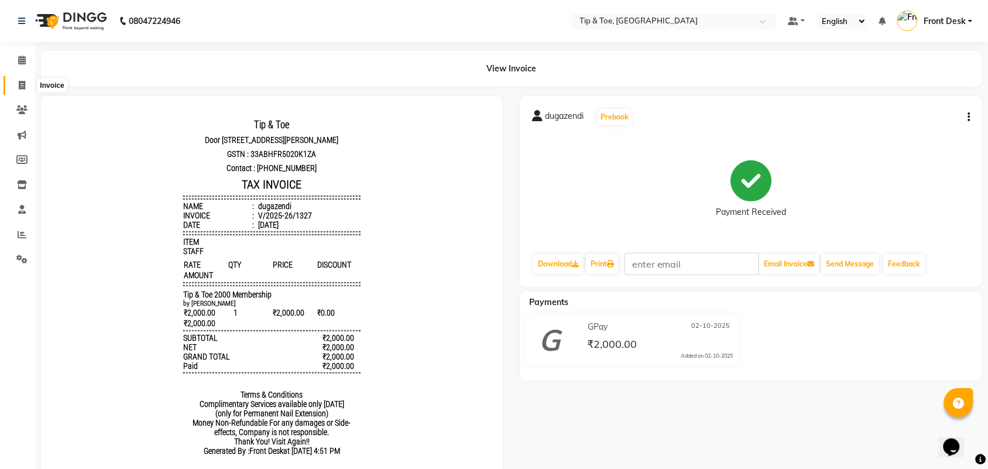
select select "5770"
select select "service"
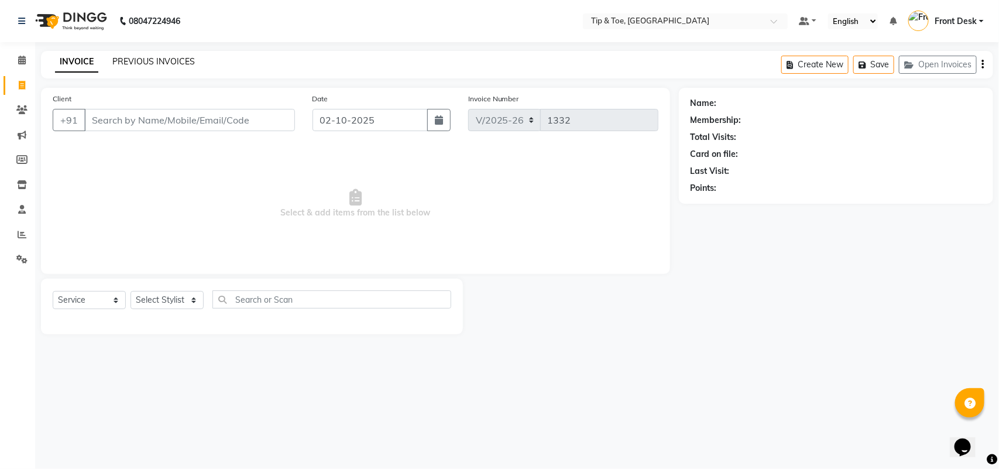
click at [156, 60] on link "PREVIOUS INVOICES" at bounding box center [153, 61] width 83 height 11
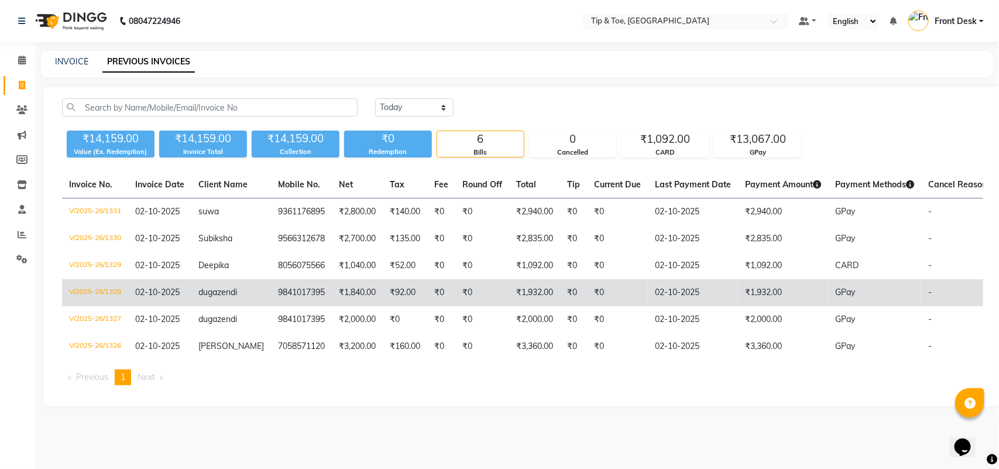
click at [211, 287] on span "dugazendi" at bounding box center [217, 292] width 39 height 11
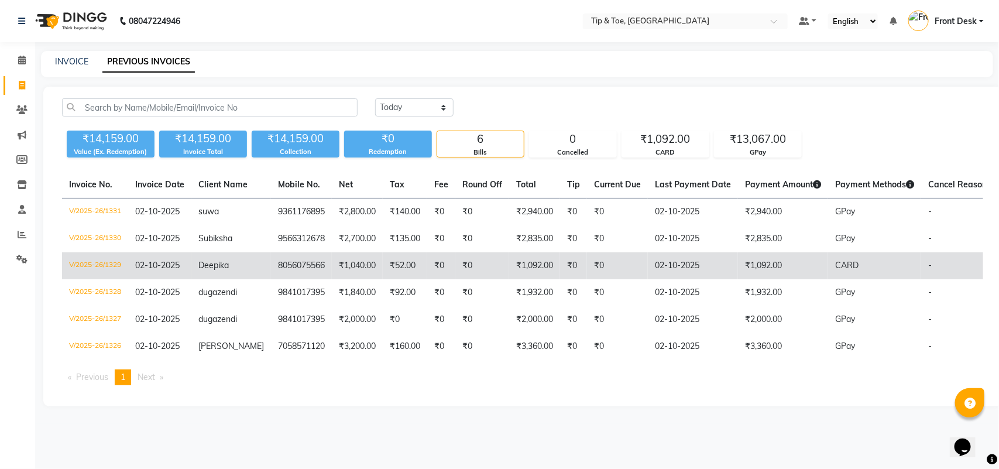
click at [218, 264] on span "Deepika" at bounding box center [213, 265] width 30 height 11
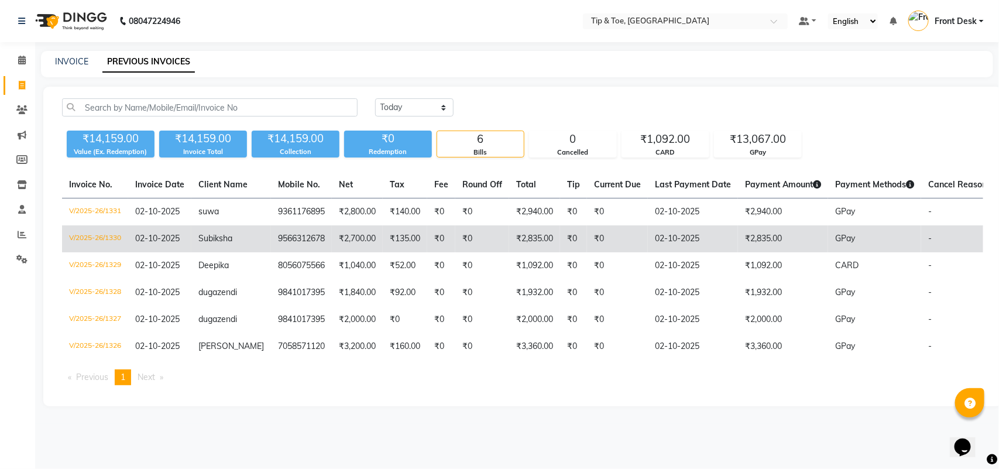
click at [215, 238] on span "Subiksha" at bounding box center [215, 238] width 34 height 11
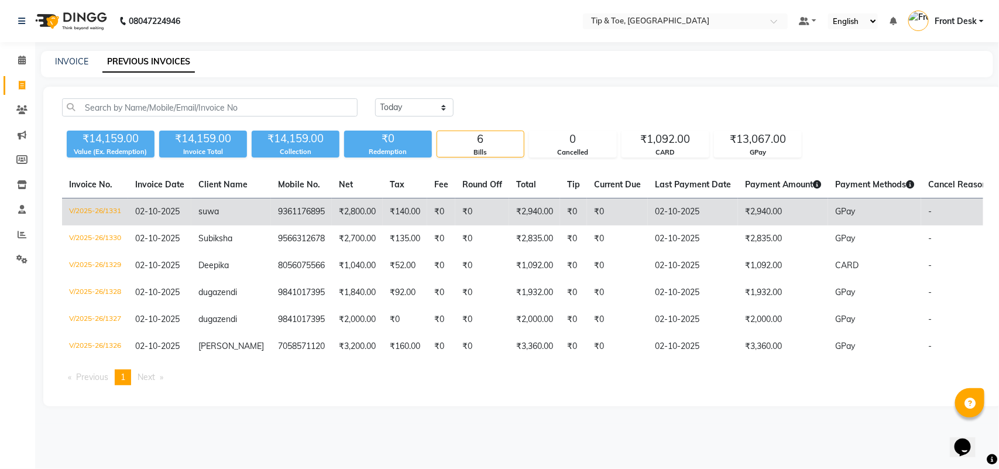
click at [215, 205] on td "suwa" at bounding box center [231, 212] width 80 height 28
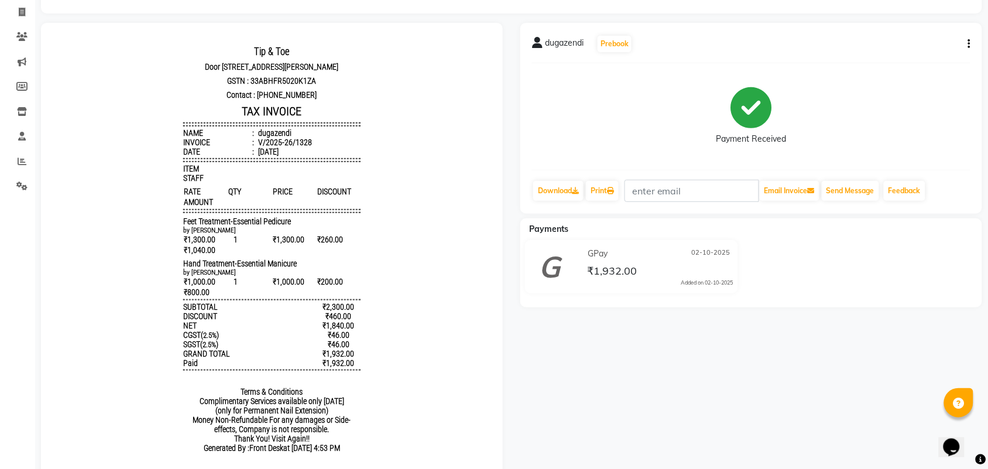
drag, startPoint x: 166, startPoint y: 235, endPoint x: 207, endPoint y: 237, distance: 41.0
click at [248, 229] on body "Tip & Toe Door no I 26, plot no 364 Chandrika arcade, 1st main road,Annanagar e…" at bounding box center [271, 251] width 429 height 425
drag, startPoint x: 155, startPoint y: 240, endPoint x: 162, endPoint y: 237, distance: 7.6
click at [155, 239] on body "Tip & Toe Door no I 26, plot no 364 Chandrika arcade, 1st main road,Annanagar e…" at bounding box center [271, 251] width 429 height 425
click at [178, 243] on div "Tip & Toe Door no I 26, plot no 364 Chandrika arcade, 1st main road,Annanagar e…" at bounding box center [271, 251] width 186 height 425
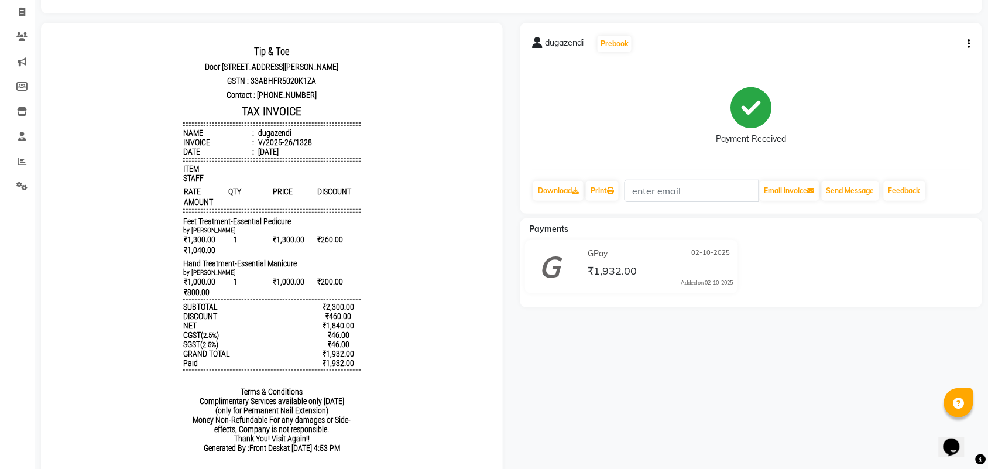
click at [155, 239] on body "Tip & Toe Door no I 26, plot no 364 Chandrika arcade, 1st main road,Annanagar e…" at bounding box center [271, 251] width 429 height 425
drag, startPoint x: 168, startPoint y: 238, endPoint x: 282, endPoint y: 241, distance: 113.6
click at [282, 241] on div "Tip & Toe Door no I 26, plot no 364 Chandrika arcade, 1st main road,Annanagar e…" at bounding box center [271, 251] width 186 height 425
copy span "Feet Treatment-Essential Pedicure"
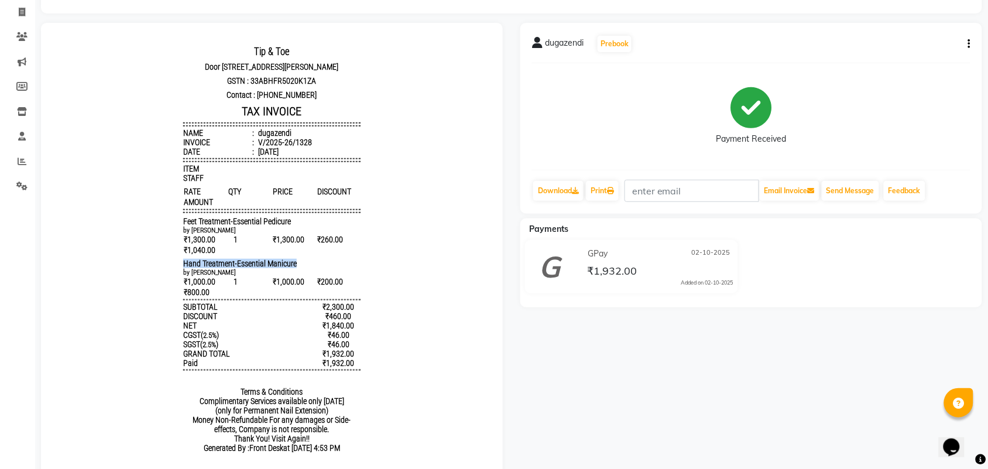
drag, startPoint x: 167, startPoint y: 284, endPoint x: 294, endPoint y: 284, distance: 126.4
click at [294, 284] on div "Tip & Toe Door no I 26, plot no 364 Chandrika arcade, 1st main road,Annanagar e…" at bounding box center [271, 251] width 186 height 425
copy span "Hand Treatment-Essential Manicure"
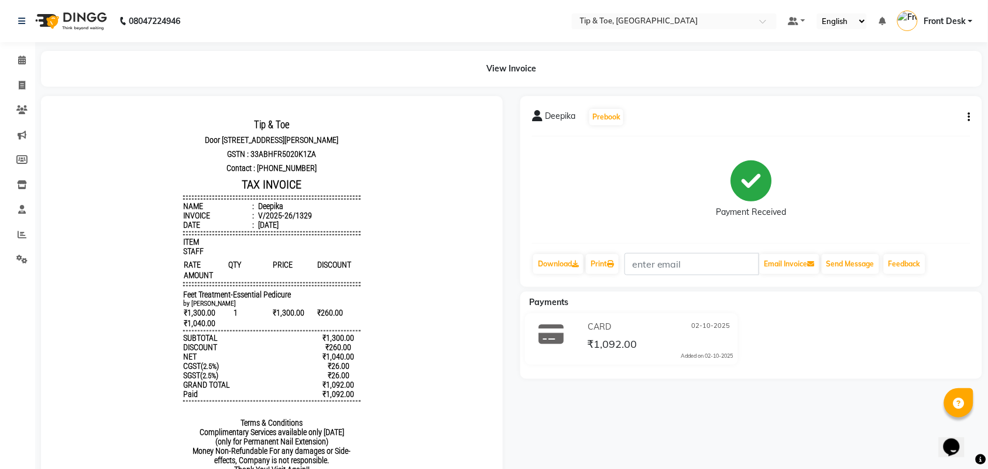
drag, startPoint x: 172, startPoint y: 308, endPoint x: 293, endPoint y: 303, distance: 120.7
click at [293, 303] on div "Tip & Toe Door no I 26, plot no 364 Chandrika arcade, 1st main road,Annanagar e…" at bounding box center [271, 303] width 186 height 383
click at [178, 311] on div "Tip & Toe Door no I 26, plot no 364 Chandrika arcade, 1st main road,Annanagar e…" at bounding box center [271, 303] width 186 height 383
drag, startPoint x: 170, startPoint y: 311, endPoint x: 276, endPoint y: 311, distance: 105.4
click at [276, 311] on div "Tip & Toe Door no I 26, plot no 364 Chandrika arcade, 1st main road,Annanagar e…" at bounding box center [271, 303] width 186 height 383
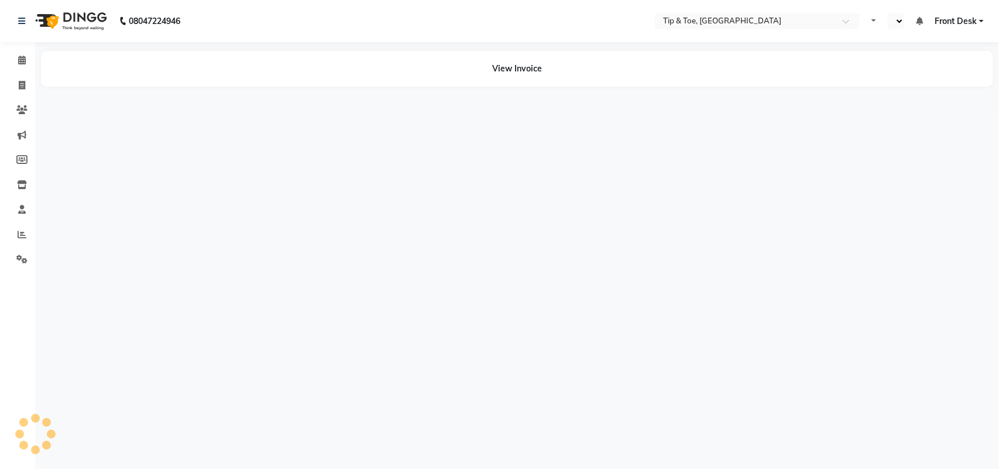
select select "en"
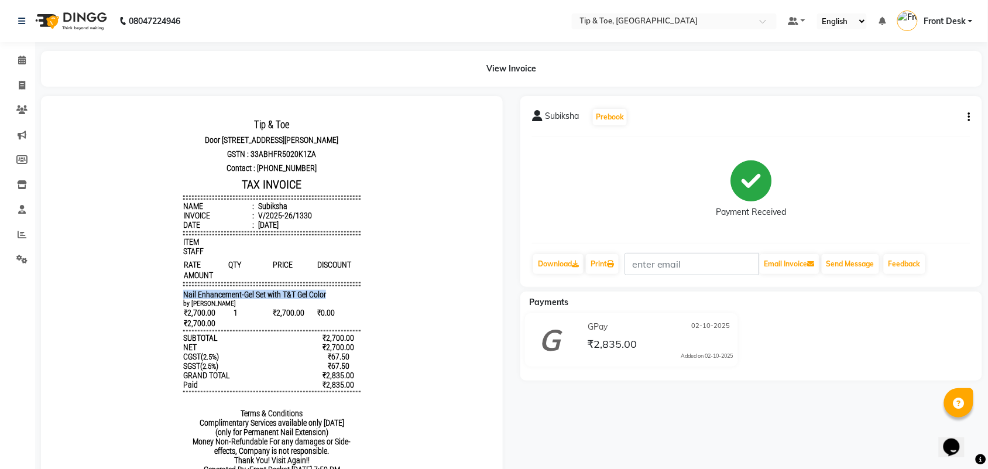
drag, startPoint x: 164, startPoint y: 313, endPoint x: 331, endPoint y: 313, distance: 166.8
click at [328, 315] on body "Tip & Toe [STREET_ADDRESS][PERSON_NAME] GSTN : 33ABHFR5020K1ZA Contact : [PHONE…" at bounding box center [271, 298] width 429 height 373
copy span "Nail Enhancement-Gel Set with T&T Gel Color"
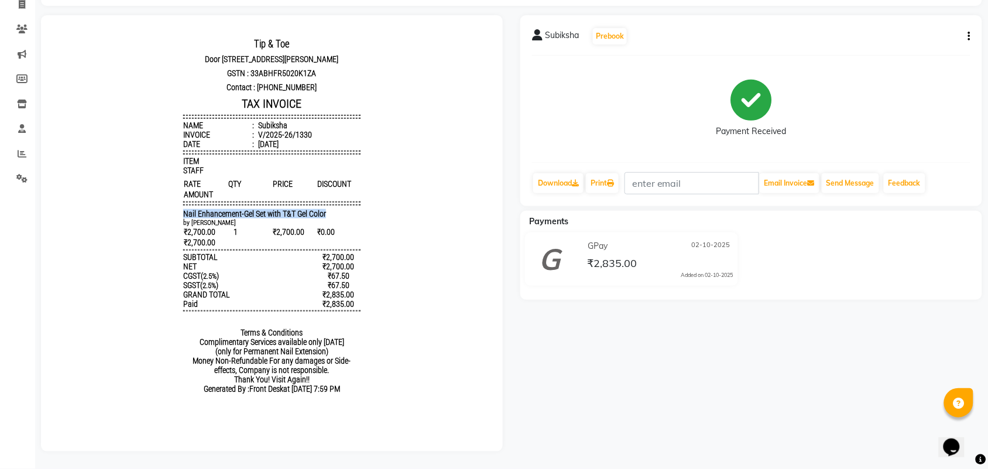
scroll to position [91, 0]
click at [149, 386] on body "Tip & Toe Door no I 26, plot no 364 Chandrika arcade, 1st main road,Annanagar e…" at bounding box center [271, 217] width 429 height 373
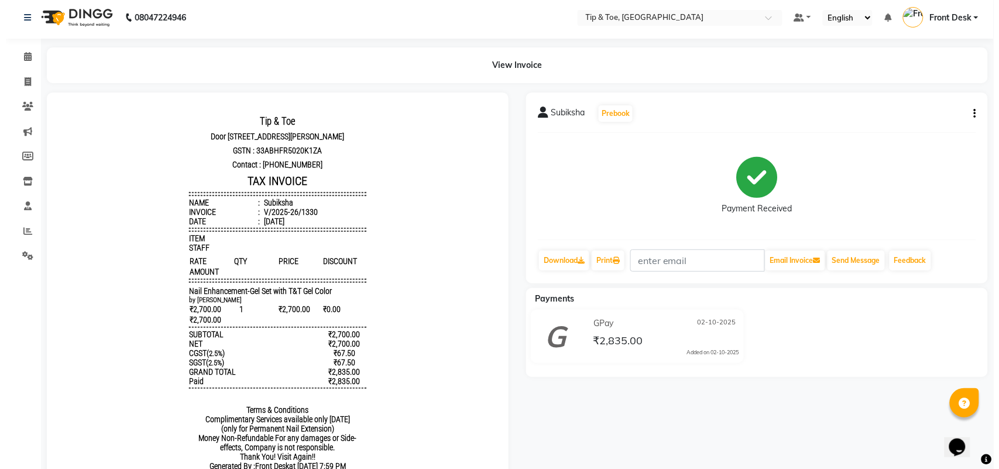
scroll to position [0, 0]
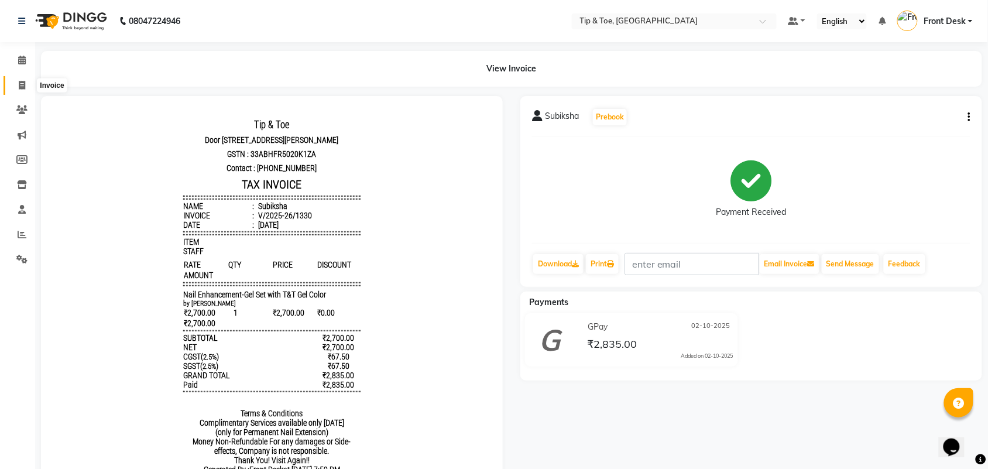
click at [16, 81] on span at bounding box center [22, 85] width 20 height 13
select select "5770"
select select "service"
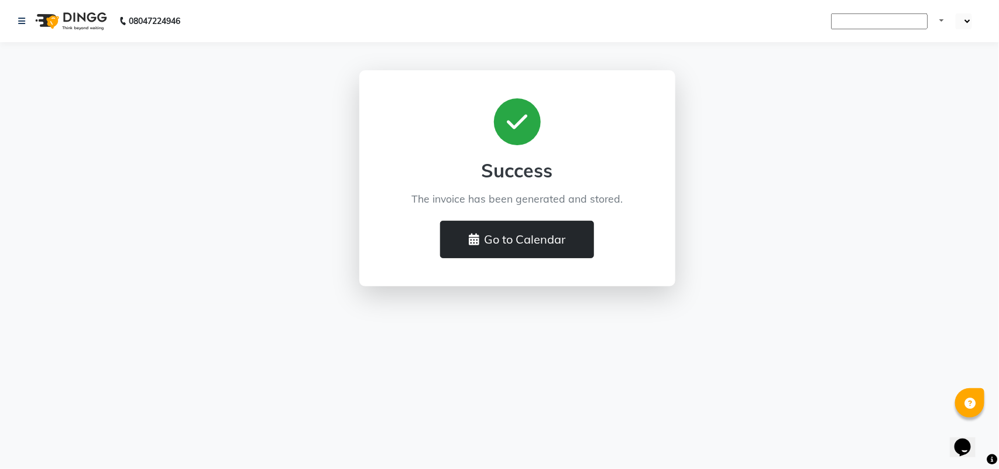
click at [476, 252] on button "Go to Calendar" at bounding box center [517, 239] width 154 height 37
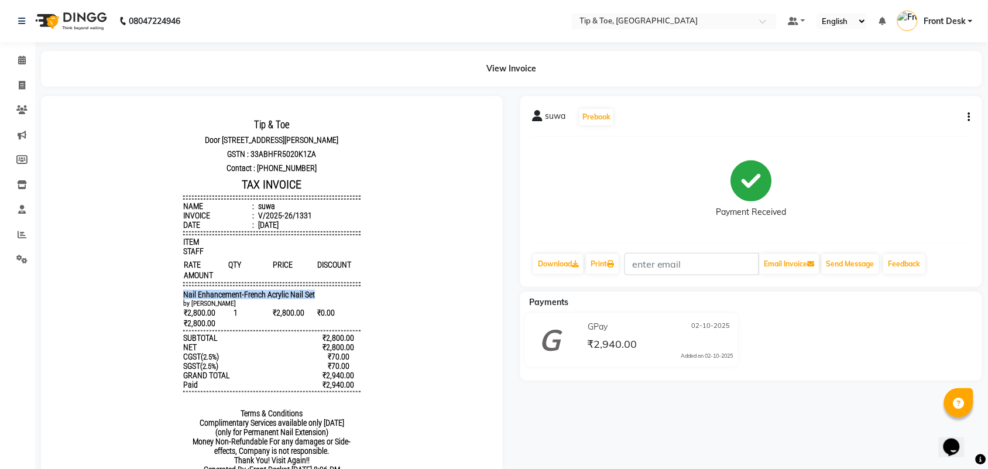
drag, startPoint x: 170, startPoint y: 314, endPoint x: 310, endPoint y: 311, distance: 139.9
click at [310, 311] on div "Tip & Toe [STREET_ADDRESS][PERSON_NAME] GSTN : 33ABHFR5020K1ZA Contact : [PHONE…" at bounding box center [271, 298] width 186 height 373
copy span "Nail Enhancement-French Acrylic Nail Set"
click at [20, 83] on icon at bounding box center [22, 85] width 6 height 9
select select "service"
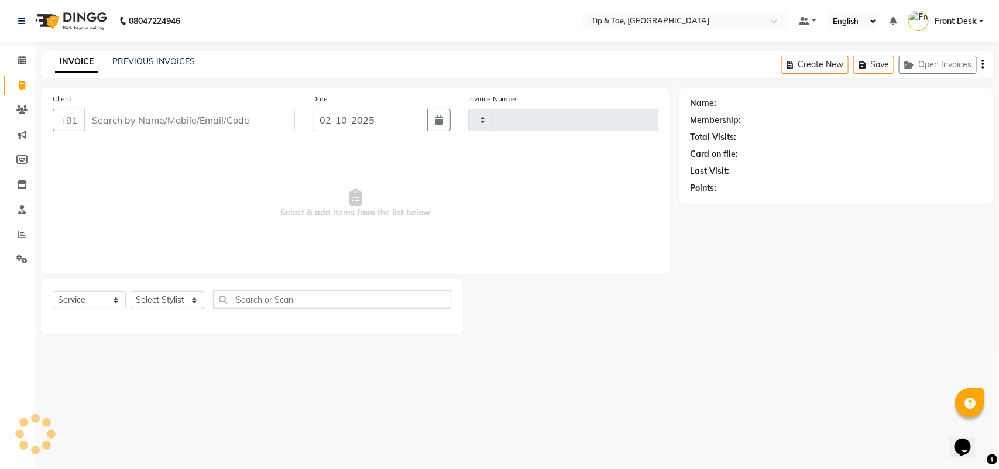
type input "1332"
select select "5770"
click at [129, 63] on link "PREVIOUS INVOICES" at bounding box center [153, 61] width 83 height 11
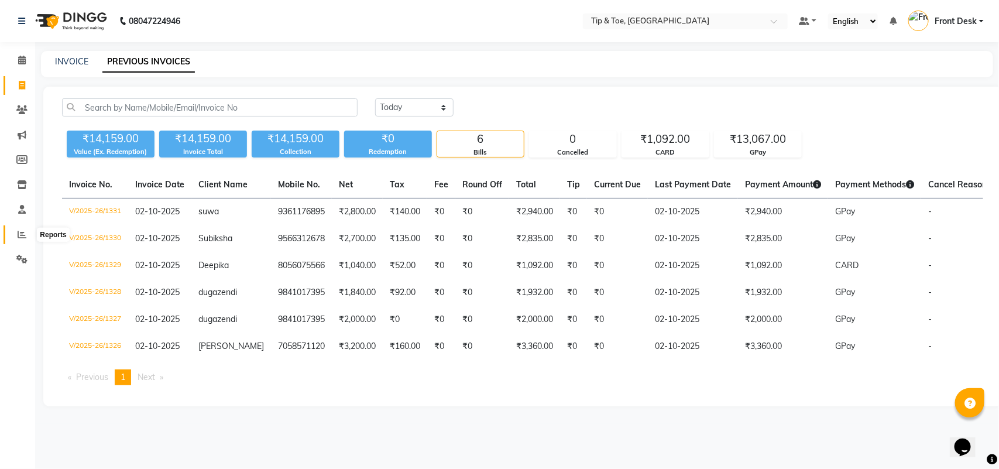
click at [18, 235] on icon at bounding box center [22, 234] width 9 height 9
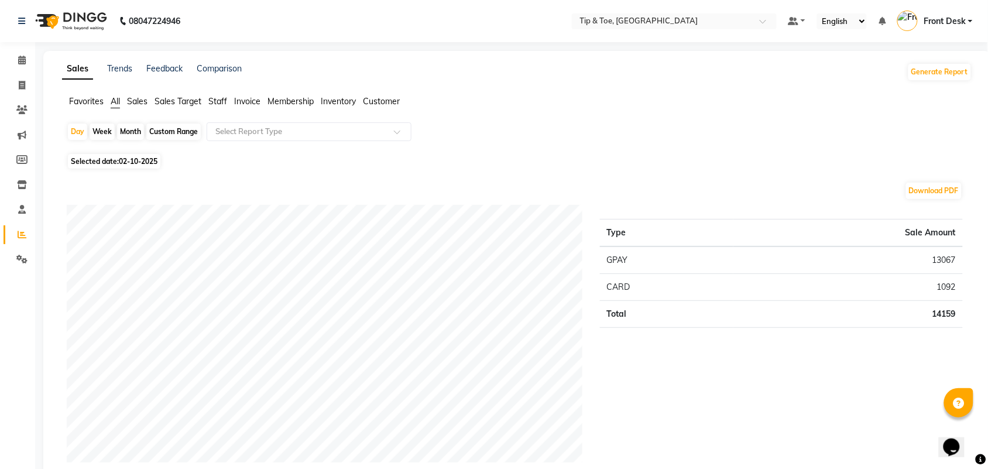
click at [161, 103] on span "Sales Target" at bounding box center [178, 101] width 47 height 11
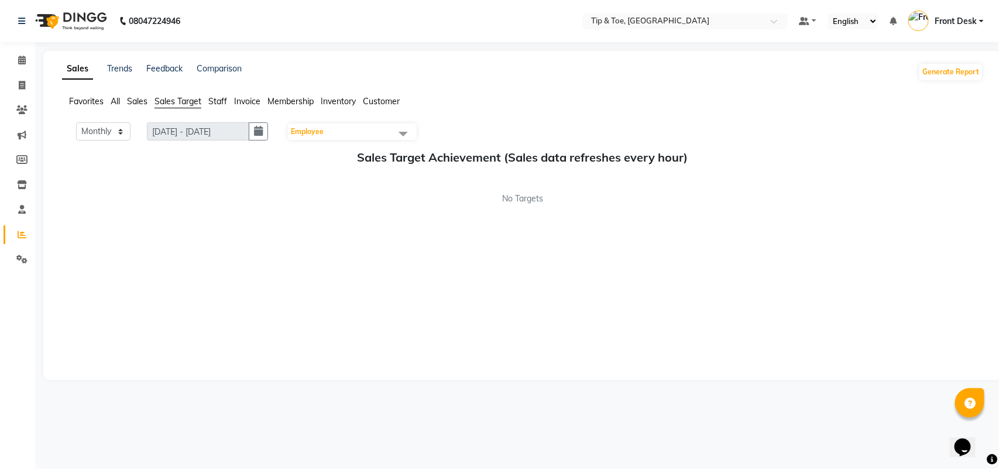
click at [218, 95] on li "Staff" at bounding box center [217, 101] width 19 height 12
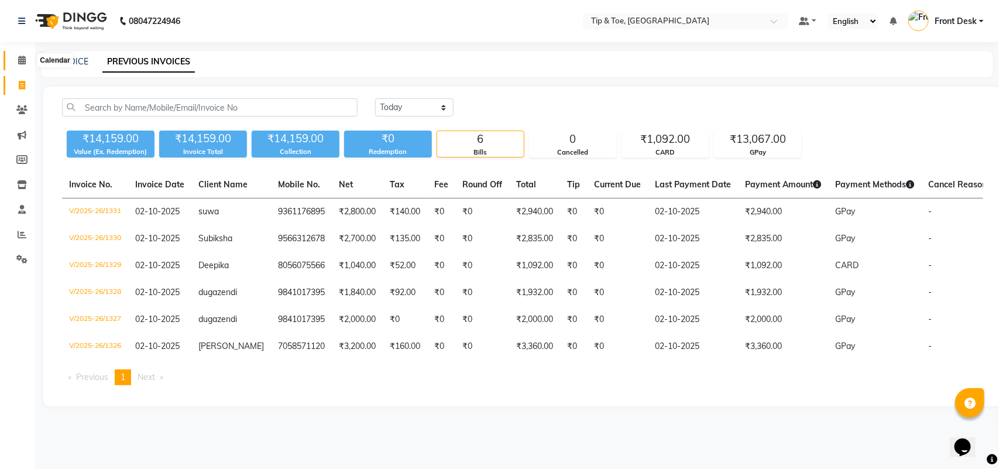
click at [22, 61] on icon at bounding box center [22, 60] width 8 height 9
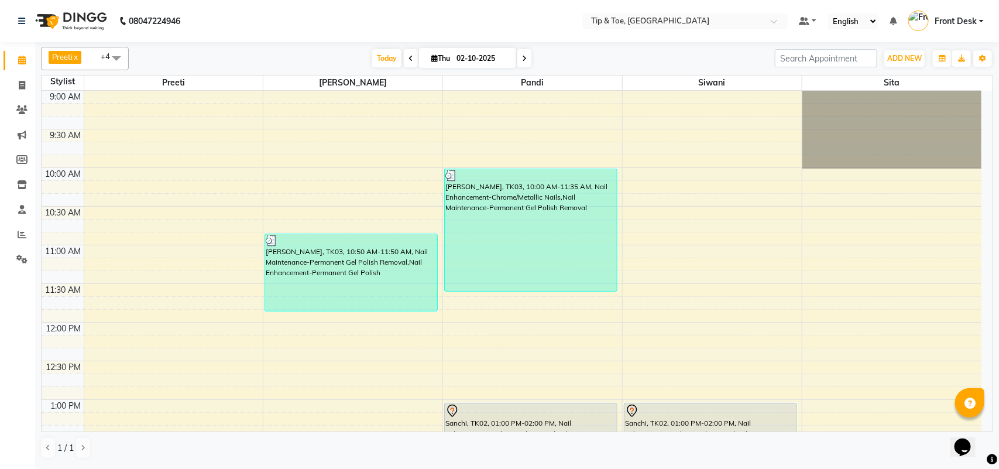
click at [522, 60] on icon at bounding box center [524, 58] width 5 height 7
type input "03-10-2025"
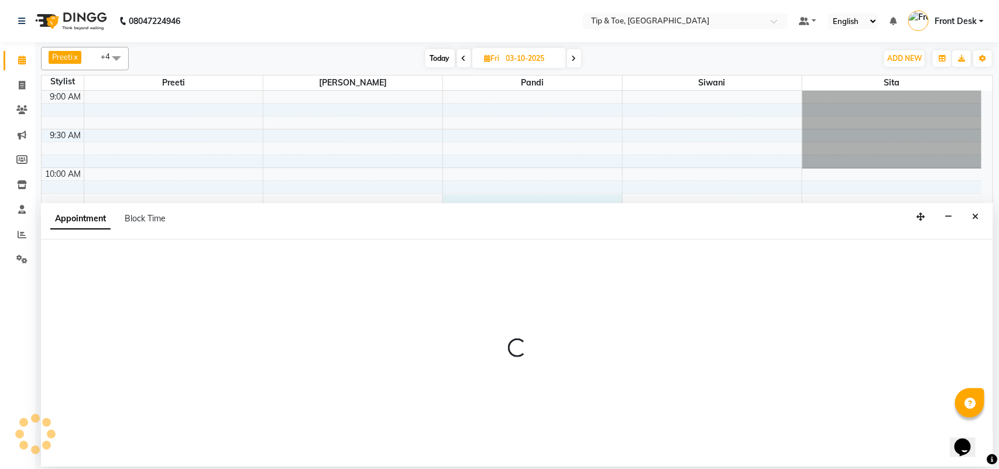
select select "39912"
select select "615"
select select "tentative"
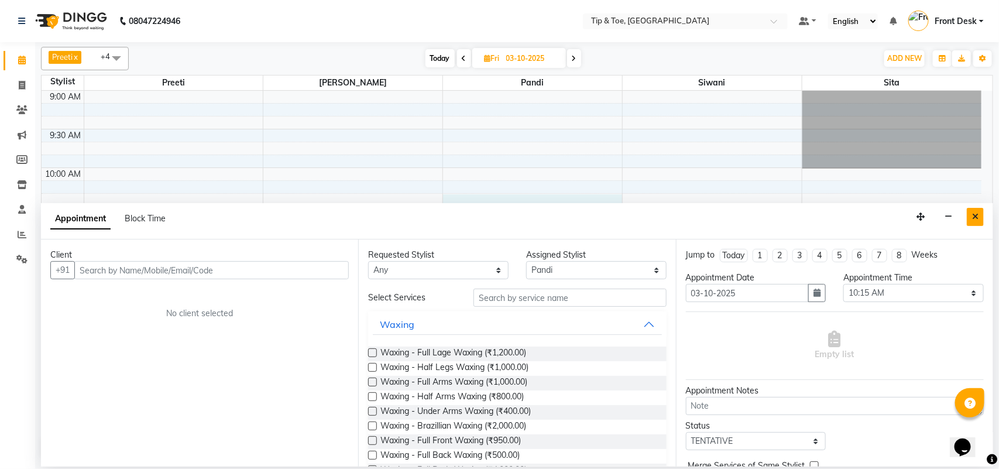
click at [979, 217] on button "Close" at bounding box center [975, 217] width 17 height 18
